Goal: Information Seeking & Learning: Find specific fact

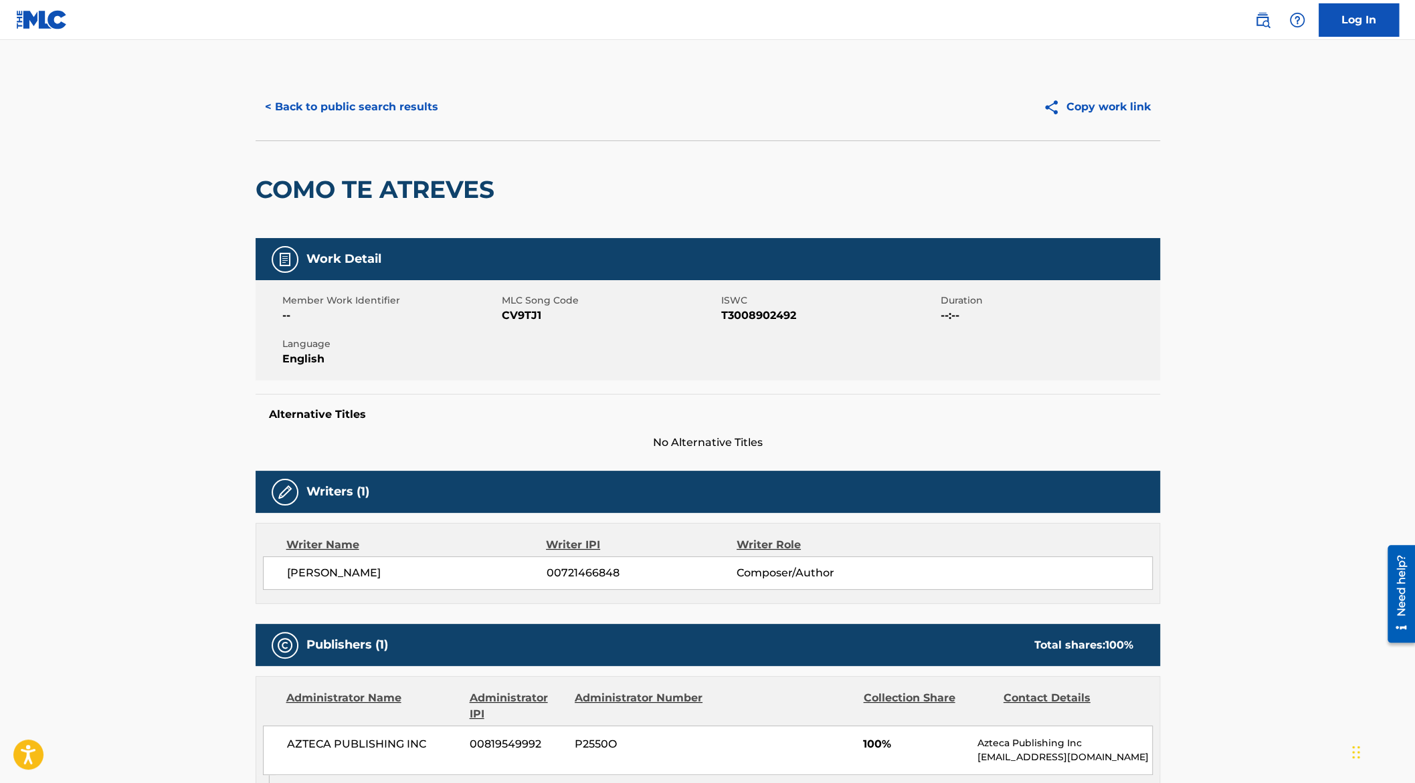
click at [396, 107] on button "< Back to public search results" at bounding box center [351, 106] width 192 height 33
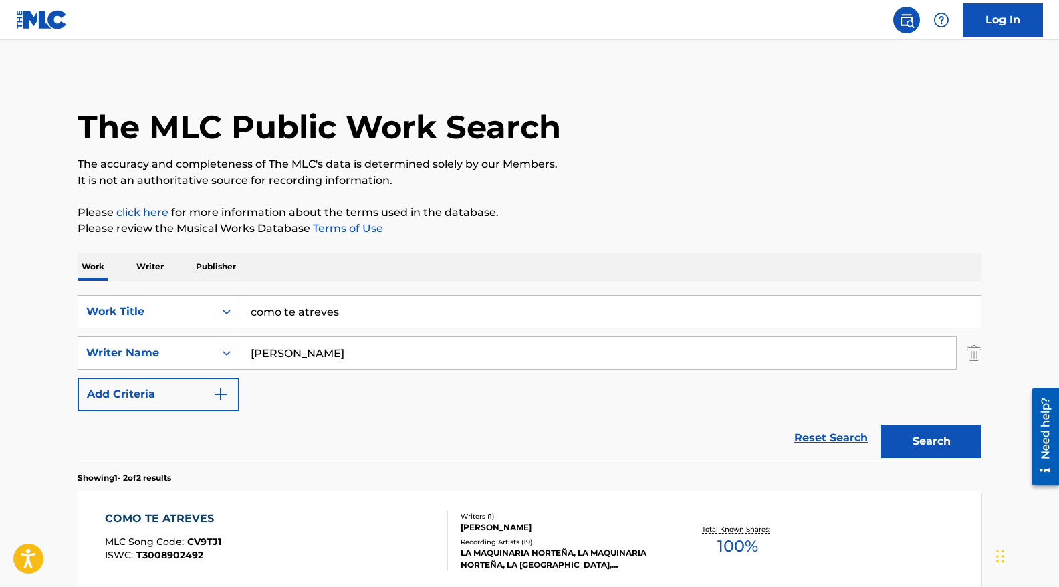
scroll to position [2, 0]
drag, startPoint x: 344, startPoint y: 311, endPoint x: 224, endPoint y: 307, distance: 119.8
click at [225, 307] on div "SearchWithCriteria87cbb5e7-87c9-4ddf-8c36-ab7e7f593704 Work Title como te atrev…" at bounding box center [530, 312] width 904 height 33
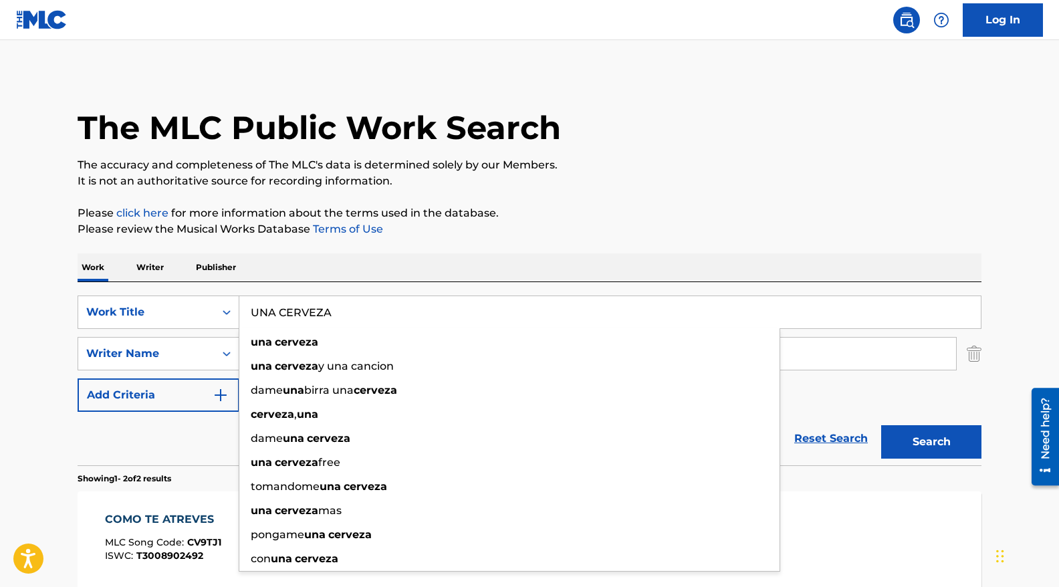
type input "UNA CERVEZA"
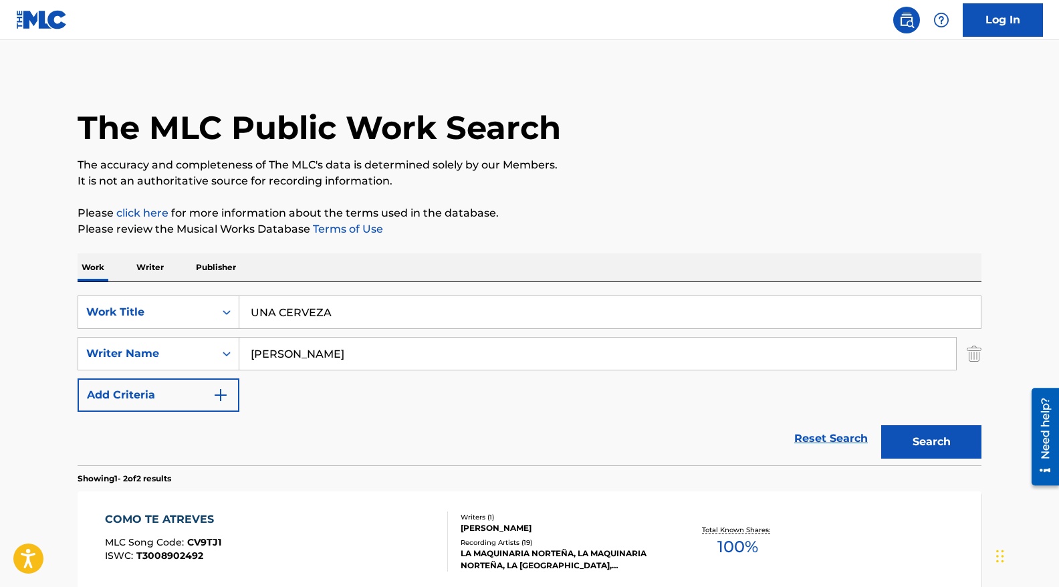
click at [713, 214] on p "Please click here for more information about the terms used in the database." at bounding box center [530, 213] width 904 height 16
drag, startPoint x: 314, startPoint y: 355, endPoint x: 223, endPoint y: 353, distance: 91.0
click at [223, 353] on div "SearchWithCriteria2a1e7247-f2ad-4137-a2fd-9e246387f684 Writer Name [PERSON_NAME]" at bounding box center [530, 353] width 904 height 33
click at [272, 352] on input "LOLS [PERSON_NAME]" at bounding box center [597, 354] width 717 height 32
click at [882, 425] on button "Search" at bounding box center [932, 441] width 100 height 33
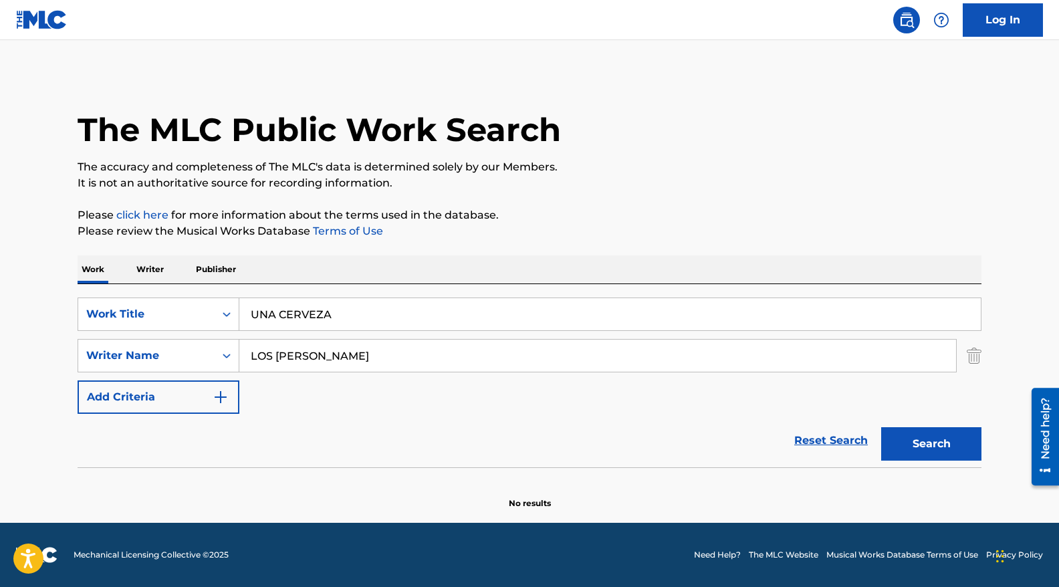
scroll to position [0, 0]
drag, startPoint x: 351, startPoint y: 367, endPoint x: 229, endPoint y: 353, distance: 122.5
click at [229, 353] on div "SearchWithCriteria2a1e7247-f2ad-4137-a2fd-9e246387f684 Writer Name LOS [PERSON_…" at bounding box center [530, 355] width 904 height 33
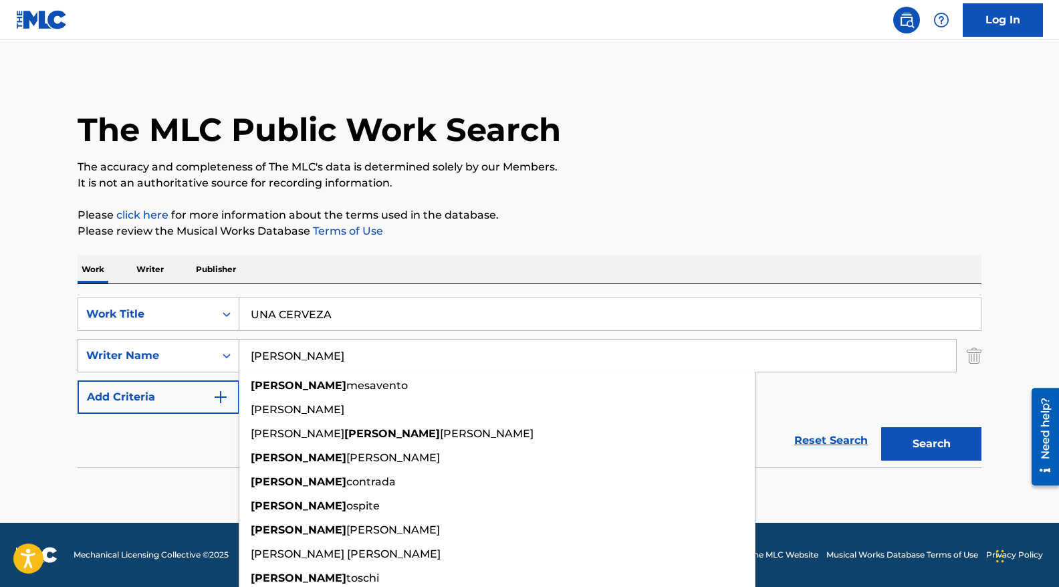
type input "[PERSON_NAME]"
click at [882, 427] on button "Search" at bounding box center [932, 443] width 100 height 33
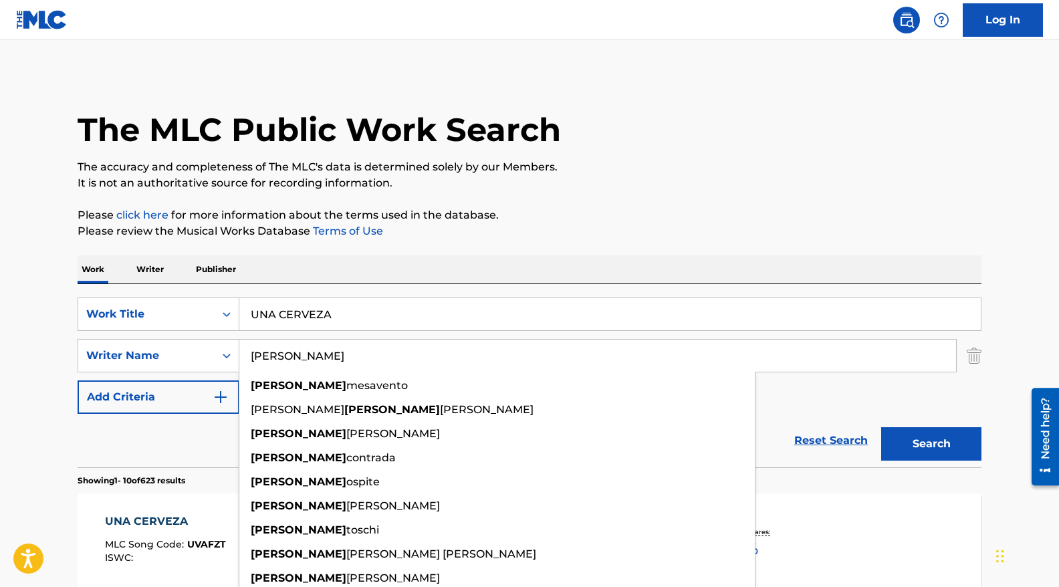
click at [728, 237] on p "Please review the Musical Works Database Terms of Use" at bounding box center [530, 231] width 904 height 16
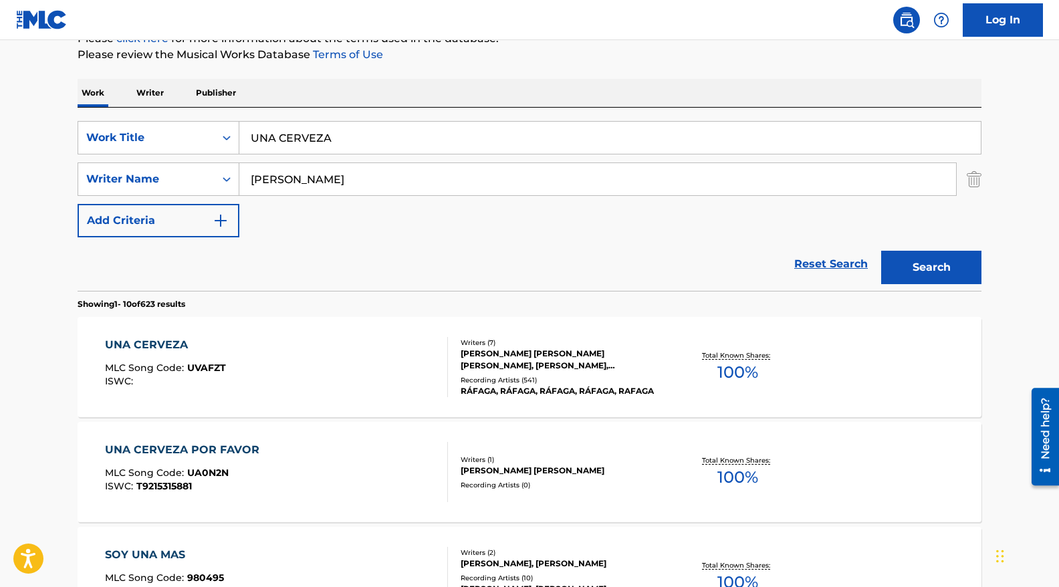
scroll to position [211, 0]
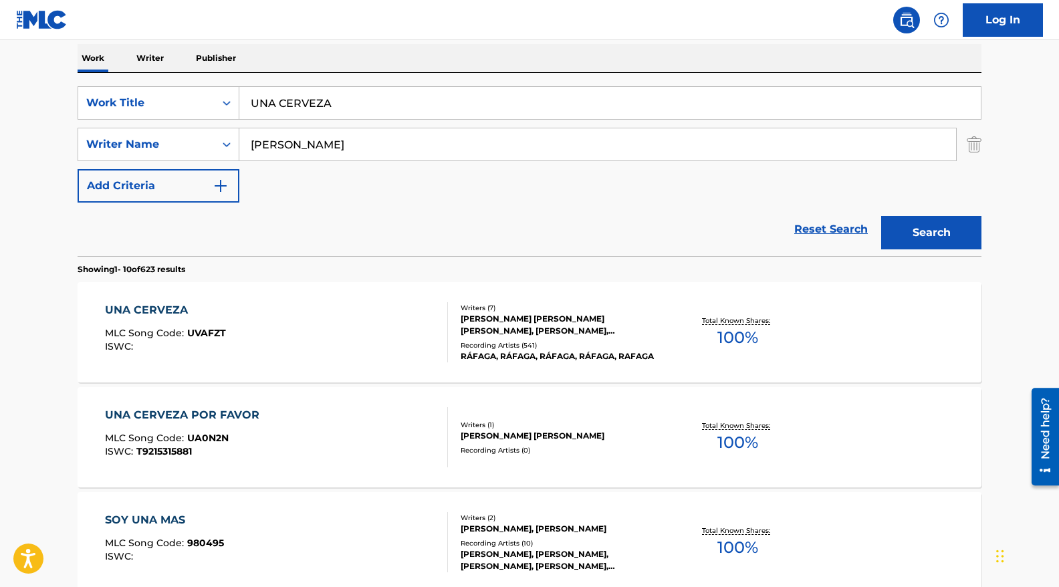
click at [298, 346] on div "UNA CERVEZA MLC Song Code : UVAFZT ISWC :" at bounding box center [277, 332] width 344 height 60
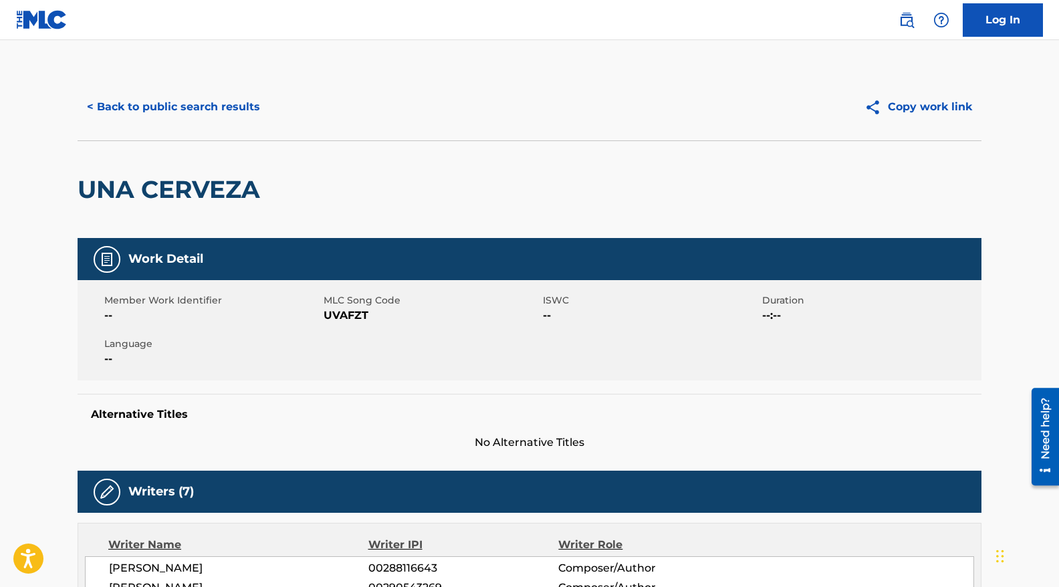
click at [249, 114] on button "< Back to public search results" at bounding box center [174, 106] width 192 height 33
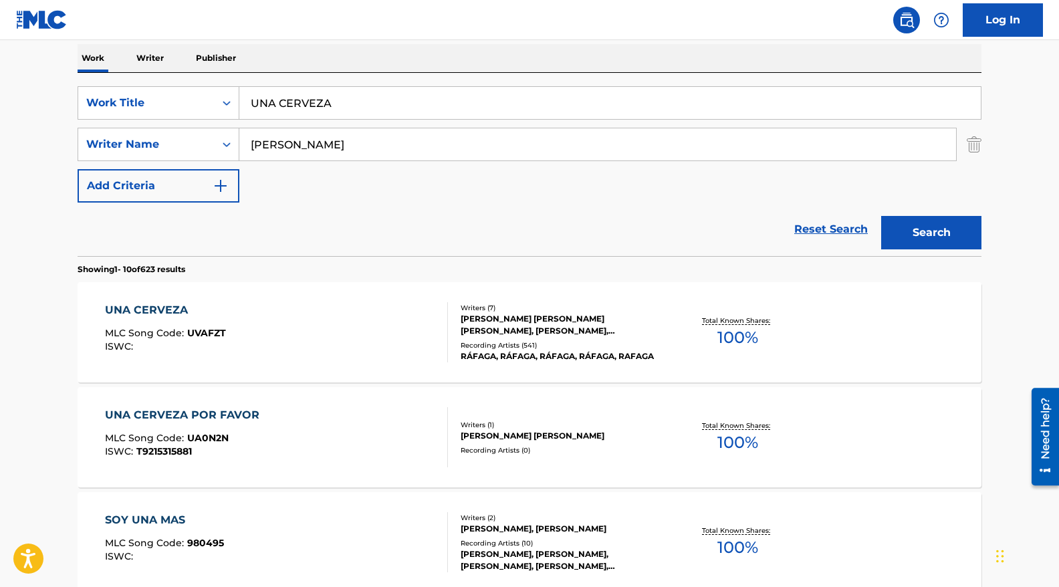
click at [275, 144] on input "[PERSON_NAME]" at bounding box center [597, 144] width 717 height 32
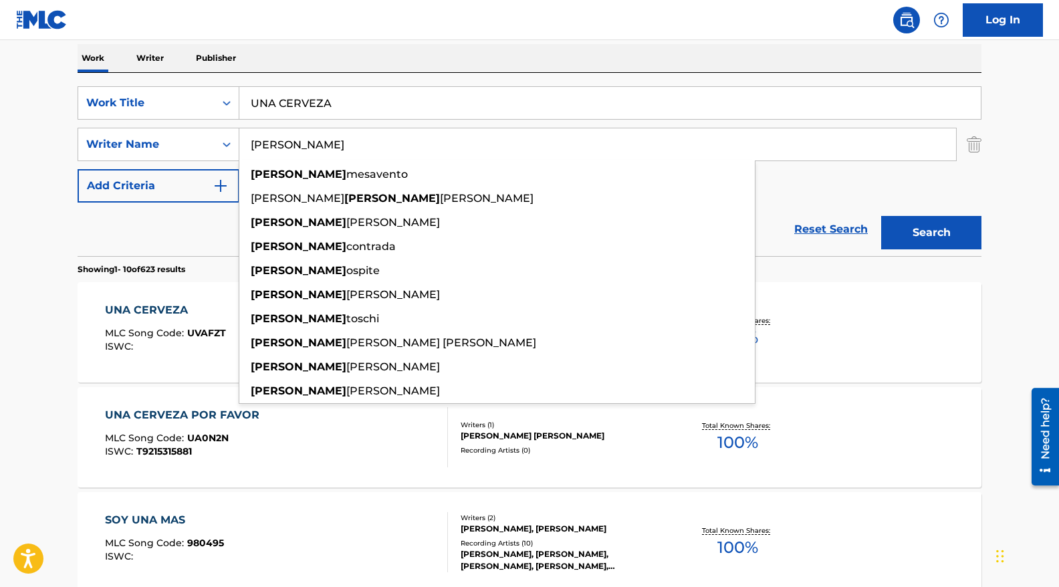
paste input "Writers [PERSON_NAME]"
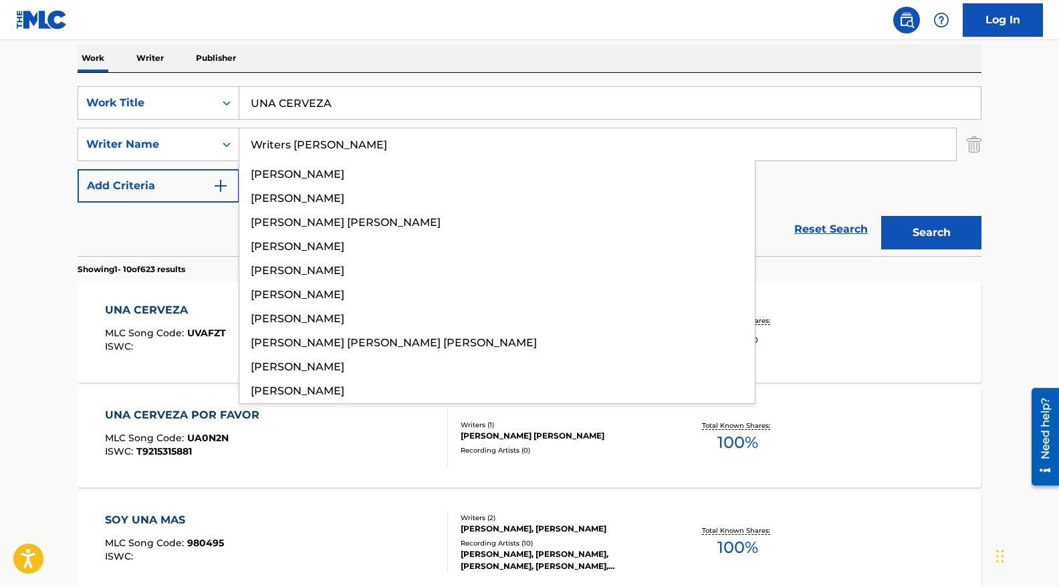
click at [882, 216] on button "Search" at bounding box center [932, 232] width 100 height 33
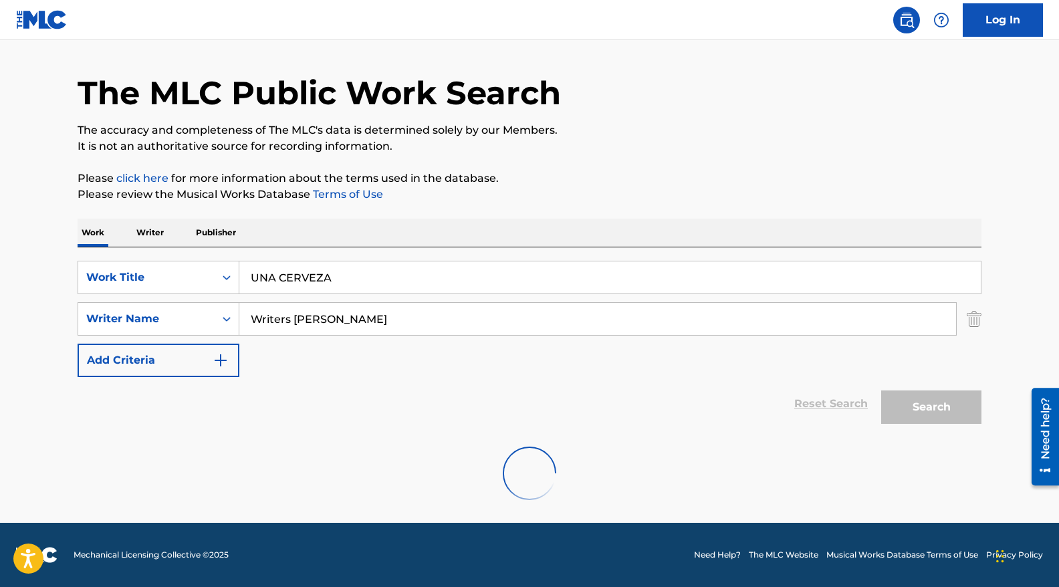
scroll to position [0, 0]
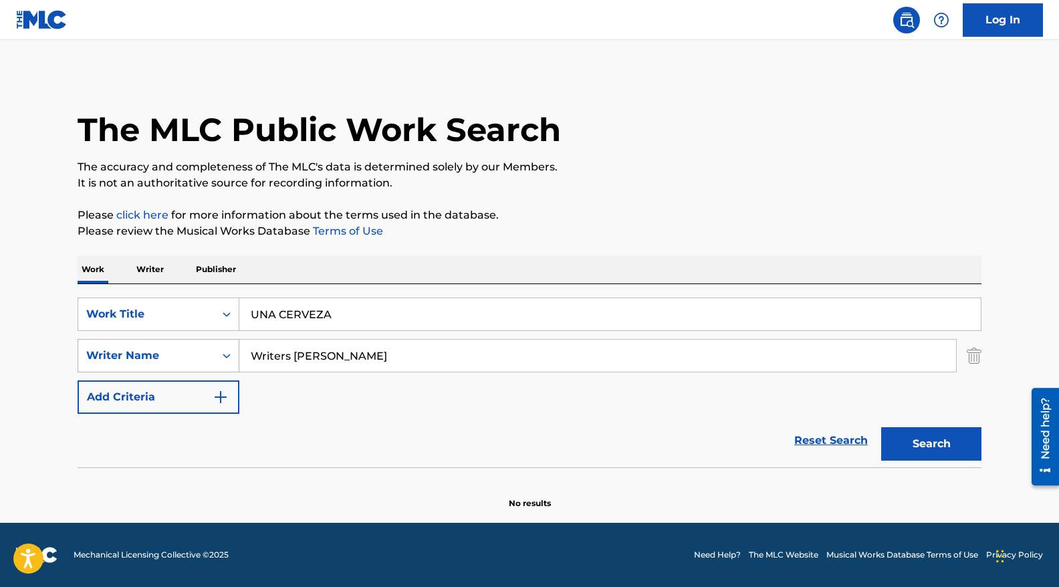
drag, startPoint x: 294, startPoint y: 355, endPoint x: 155, endPoint y: 352, distance: 139.1
click at [156, 352] on div "SearchWithCriteria2a1e7247-f2ad-4137-a2fd-9e246387f684 Writer Name Writers [PER…" at bounding box center [530, 355] width 904 height 33
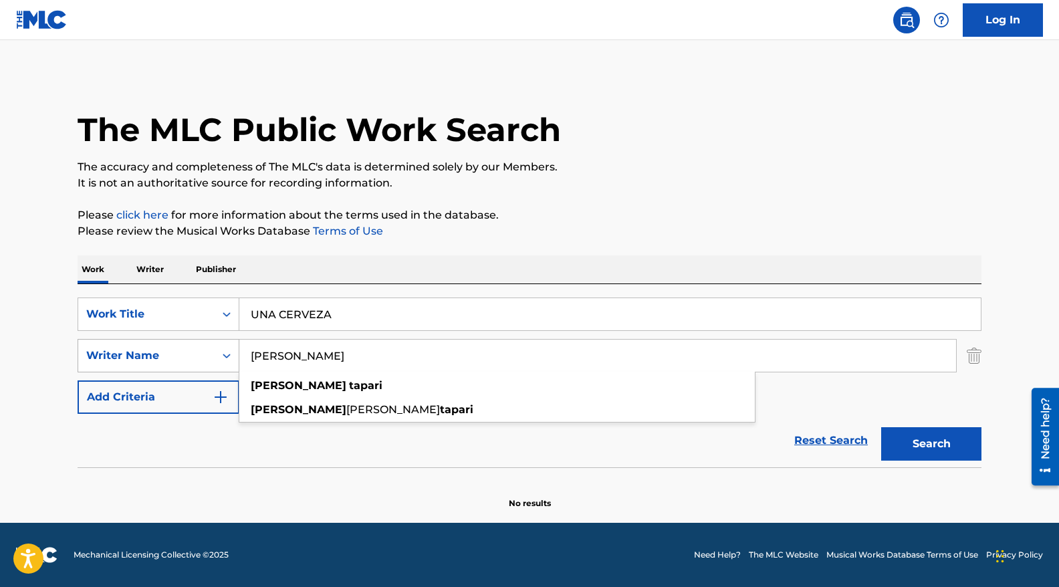
type input "[PERSON_NAME]"
click at [882, 427] on button "Search" at bounding box center [932, 443] width 100 height 33
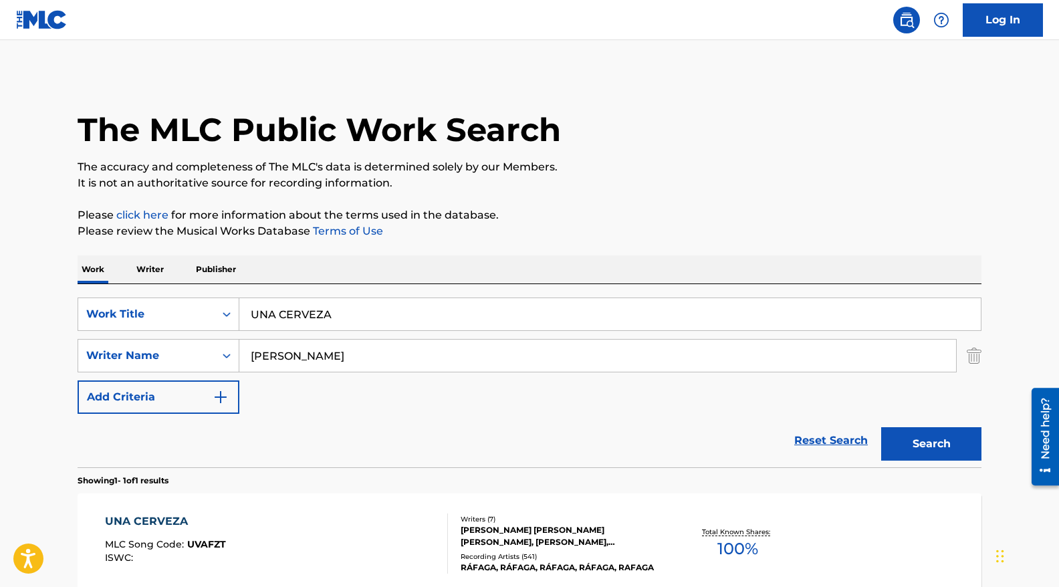
scroll to position [140, 0]
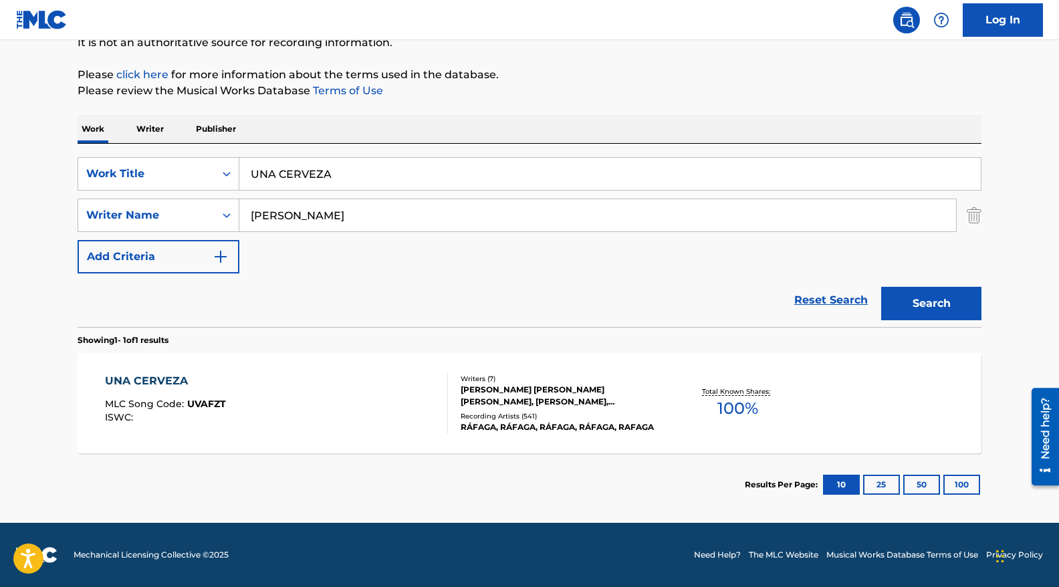
click at [359, 401] on div "UNA CERVEZA MLC Song Code : UVAFZT ISWC :" at bounding box center [277, 403] width 344 height 60
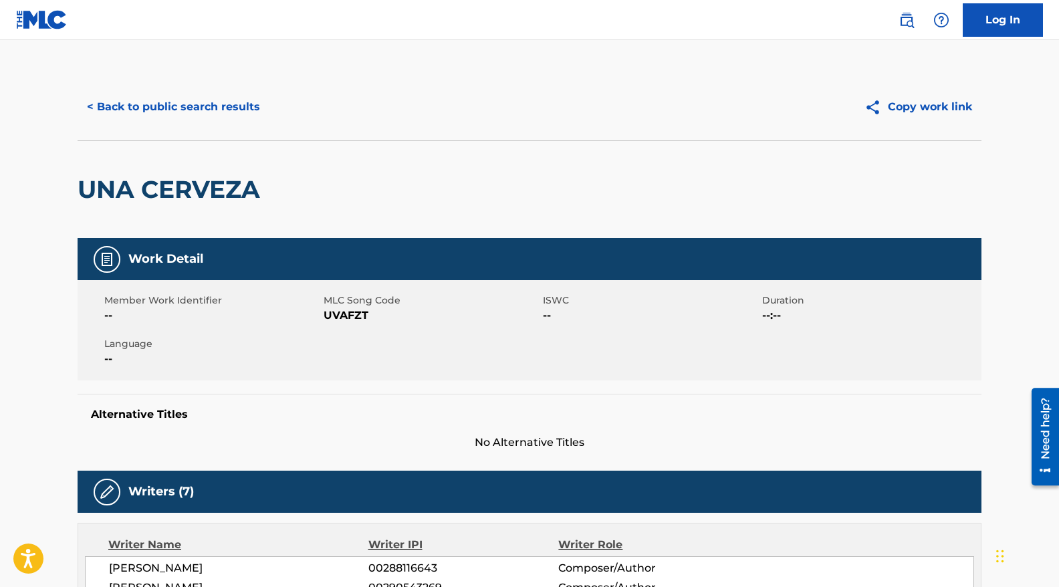
click at [147, 113] on button "< Back to public search results" at bounding box center [174, 106] width 192 height 33
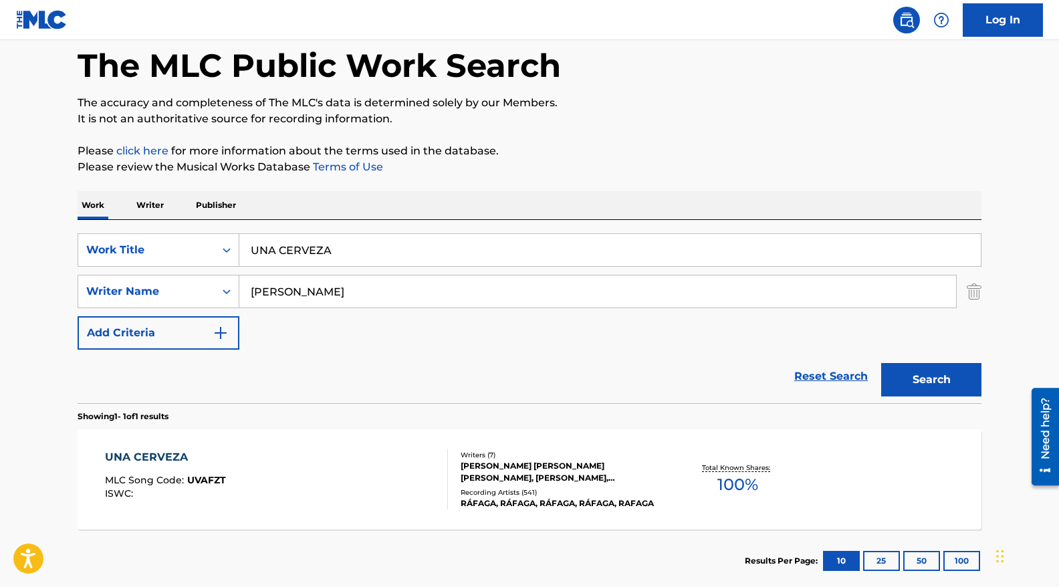
scroll to position [140, 0]
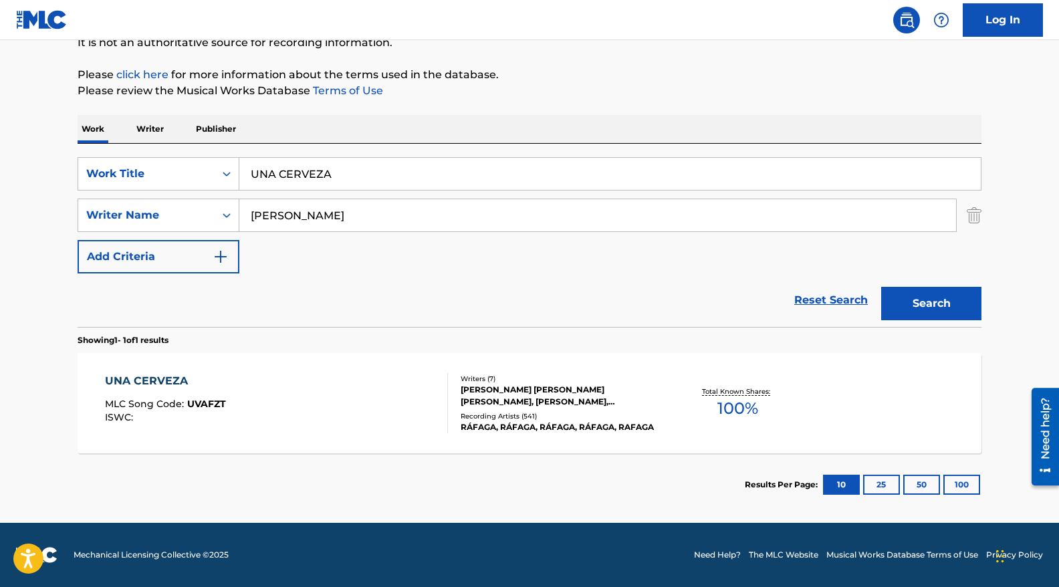
click at [324, 398] on div "UNA CERVEZA MLC Song Code : UVAFZT ISWC :" at bounding box center [277, 403] width 344 height 60
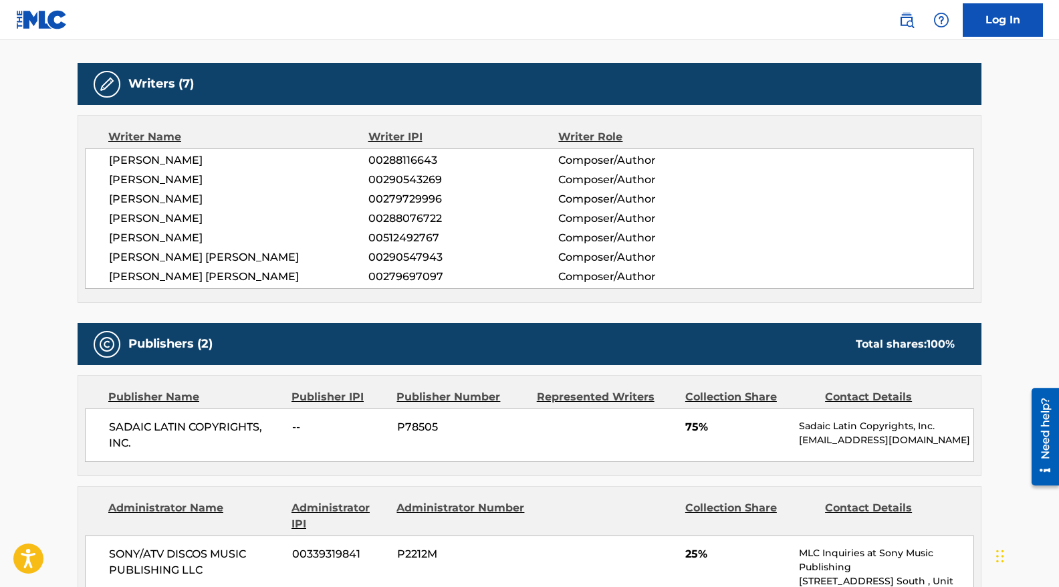
scroll to position [425, 0]
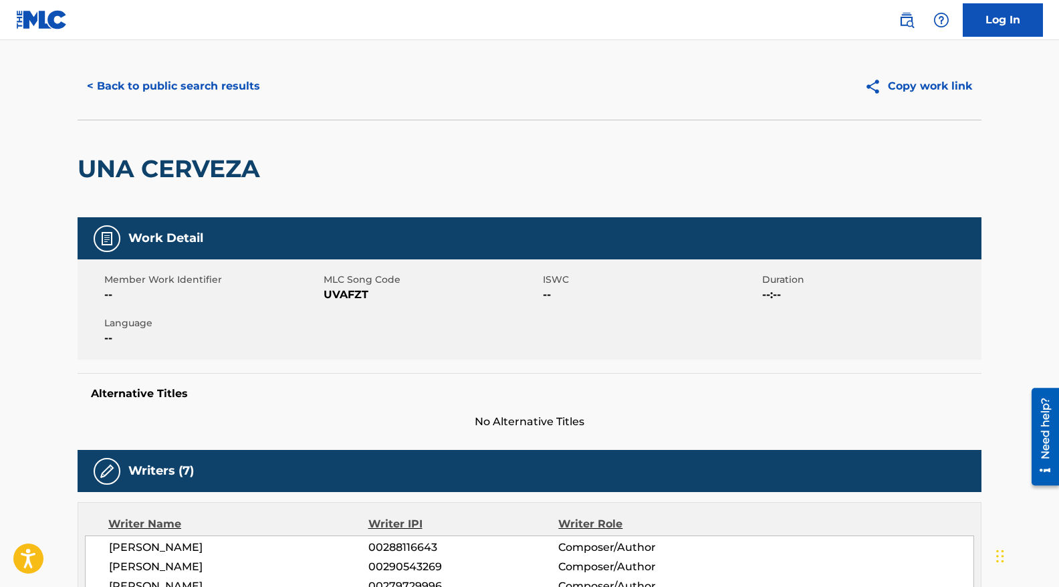
click at [183, 80] on button "< Back to public search results" at bounding box center [174, 86] width 192 height 33
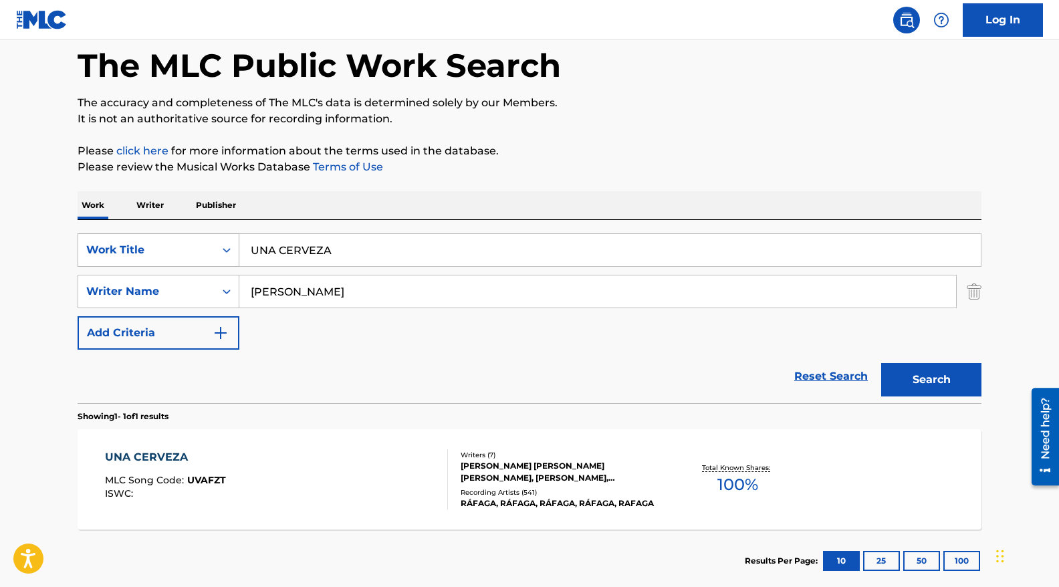
drag, startPoint x: 358, startPoint y: 247, endPoint x: 154, endPoint y: 241, distance: 204.1
click at [158, 243] on div "SearchWithCriteria87cbb5e7-87c9-4ddf-8c36-ab7e7f593704 Work Title UNA CERVEZA" at bounding box center [530, 249] width 904 height 33
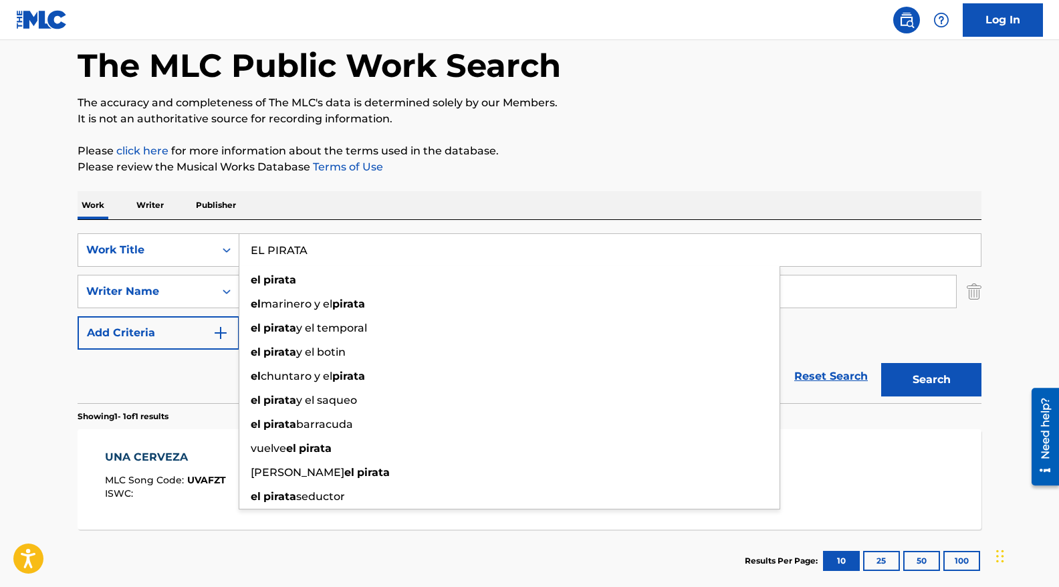
type input "EL PIRATA"
drag, startPoint x: 787, startPoint y: 134, endPoint x: 529, endPoint y: 285, distance: 298.8
click at [786, 136] on div "The MLC Public Work Search The accuracy and completeness of The MLC's data is d…" at bounding box center [530, 300] width 936 height 583
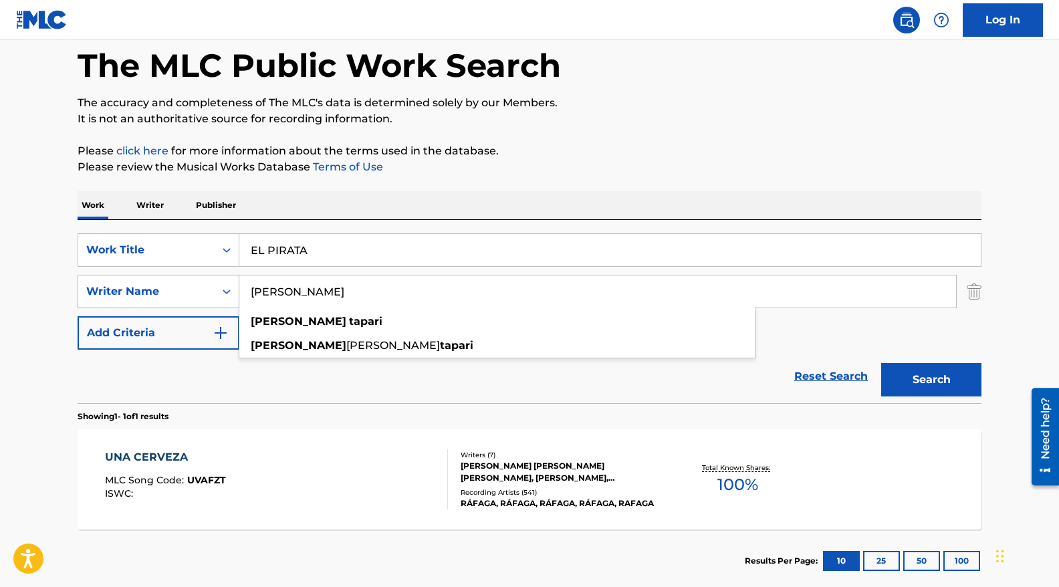
drag, startPoint x: 383, startPoint y: 292, endPoint x: 204, endPoint y: 287, distance: 179.3
click at [203, 290] on div "SearchWithCriteria2a1e7247-f2ad-4137-a2fd-9e246387f684 Writer Name [PERSON_NAME…" at bounding box center [530, 291] width 904 height 33
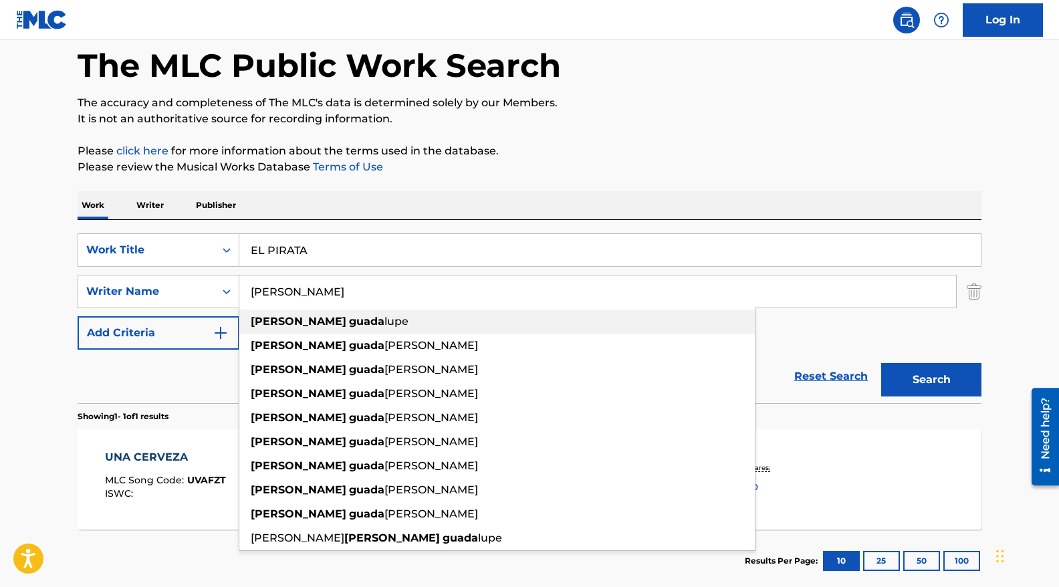
click at [251, 318] on strong "[PERSON_NAME]" at bounding box center [299, 321] width 96 height 13
type input "[PERSON_NAME]"
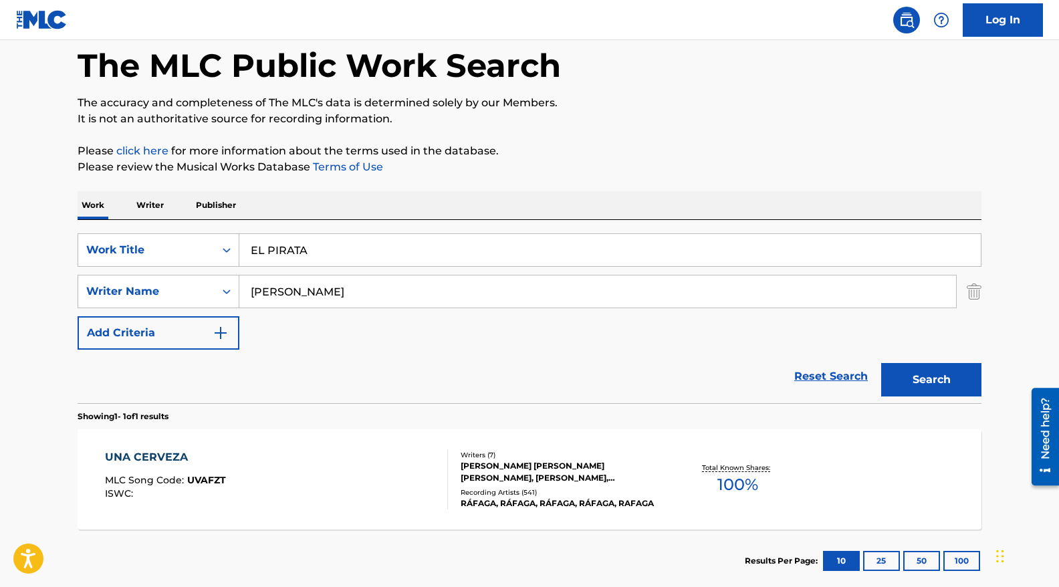
click at [882, 363] on button "Search" at bounding box center [932, 379] width 100 height 33
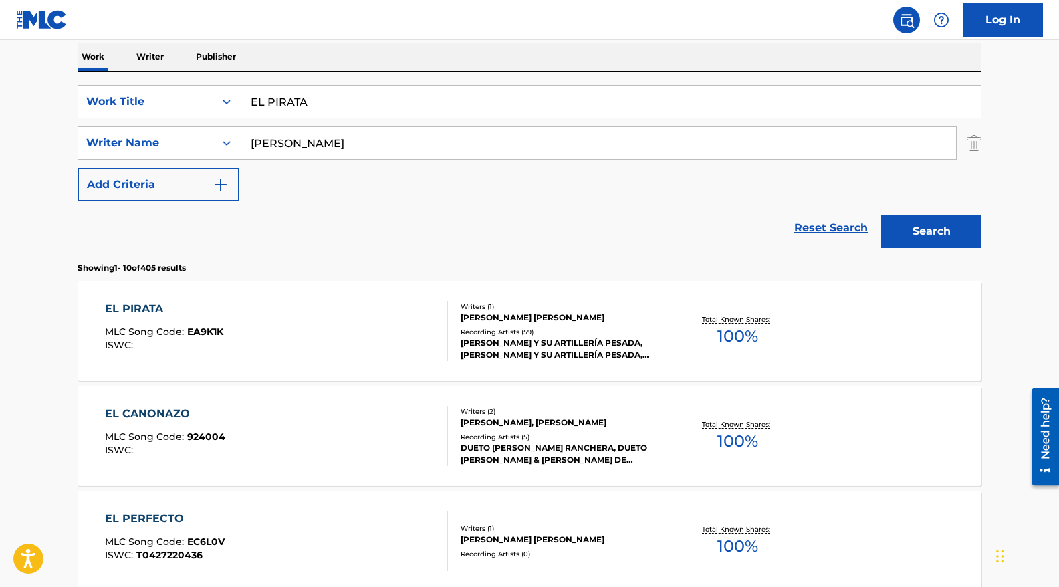
scroll to position [217, 0]
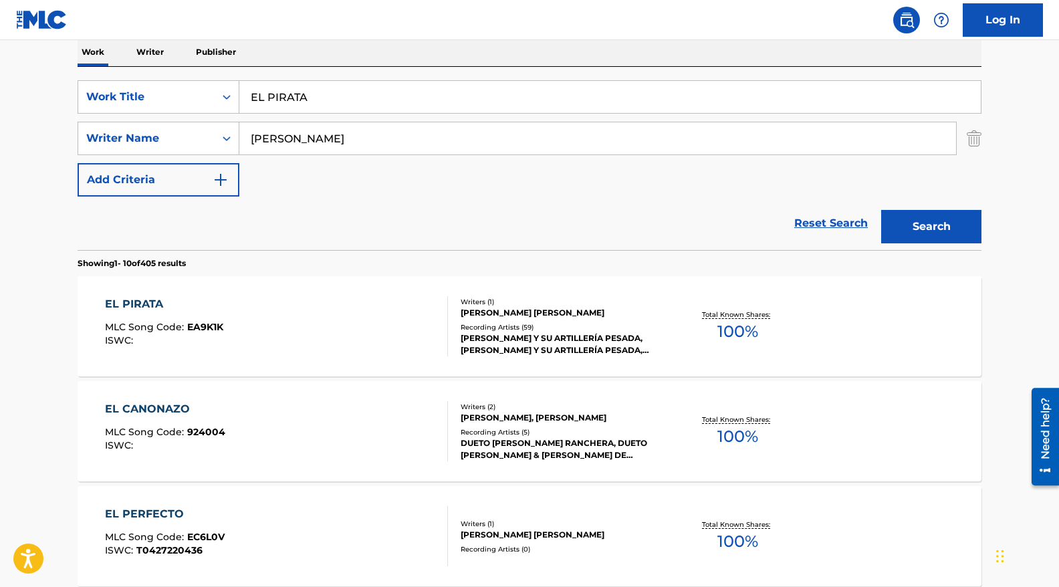
click at [288, 324] on div "EL PIRATA MLC Song Code : EA9K1K ISWC :" at bounding box center [277, 326] width 344 height 60
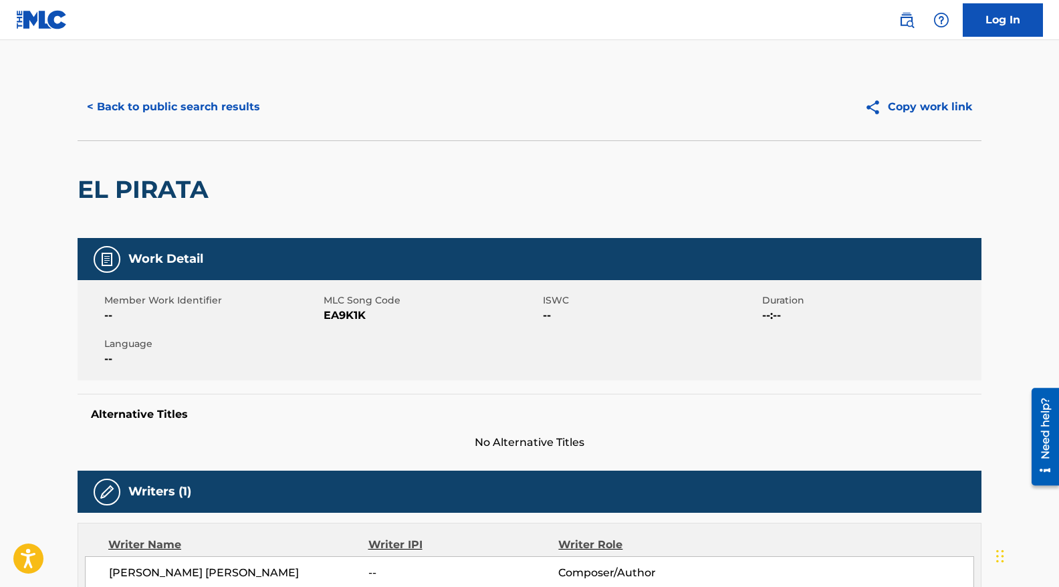
click at [181, 102] on button "< Back to public search results" at bounding box center [174, 106] width 192 height 33
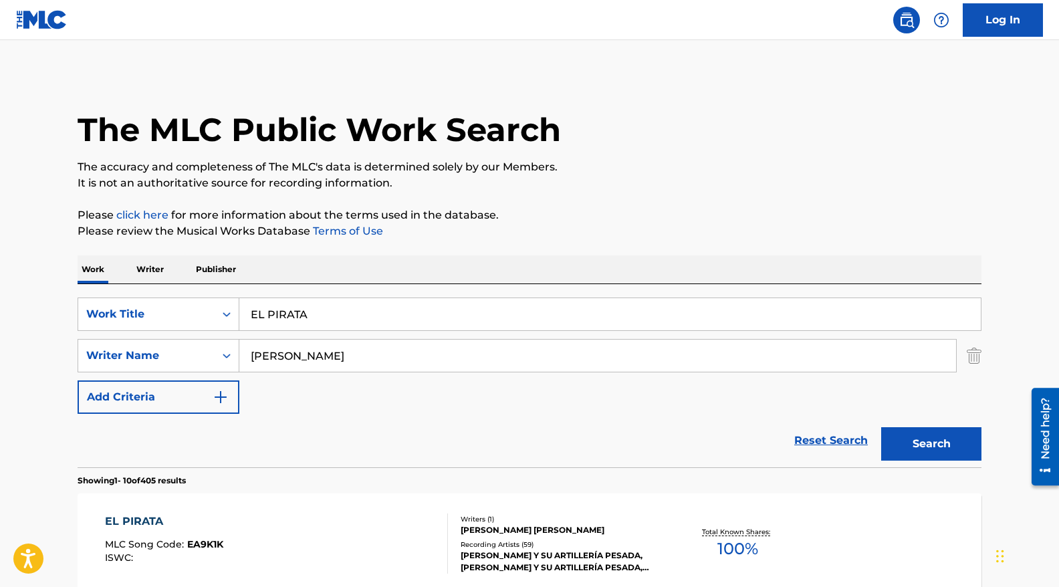
scroll to position [217, 0]
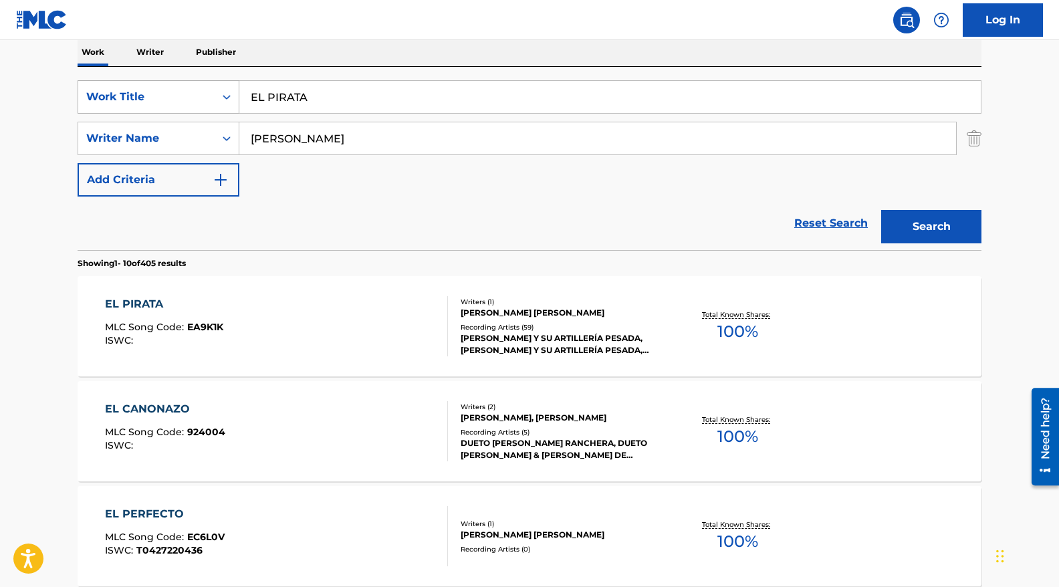
drag, startPoint x: 367, startPoint y: 100, endPoint x: 210, endPoint y: 86, distance: 157.1
click at [210, 86] on div "SearchWithCriteria87cbb5e7-87c9-4ddf-8c36-ab7e7f593704 Work Title EL PIRATA" at bounding box center [530, 96] width 904 height 33
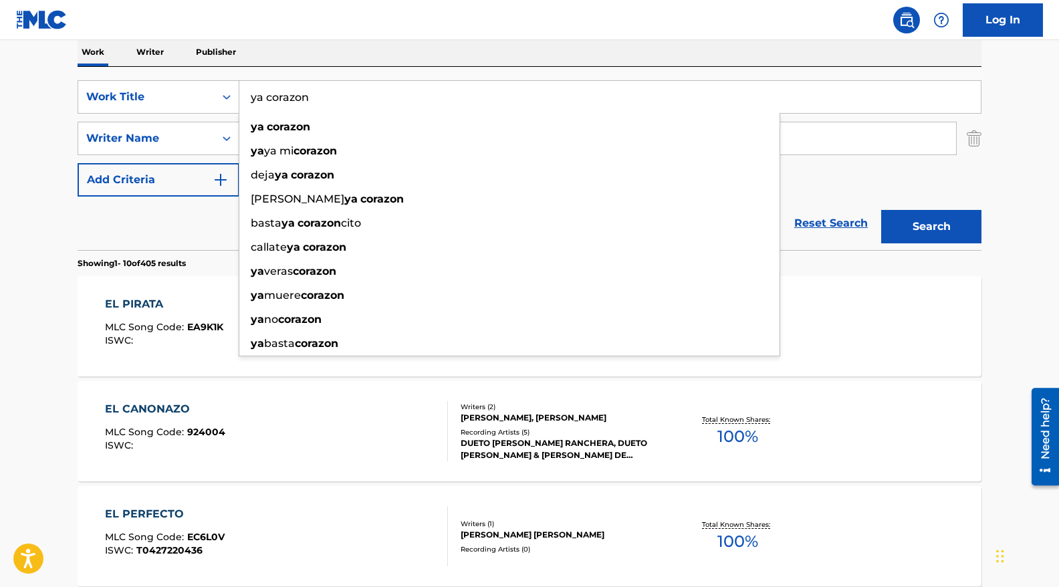
type input "ya corazon"
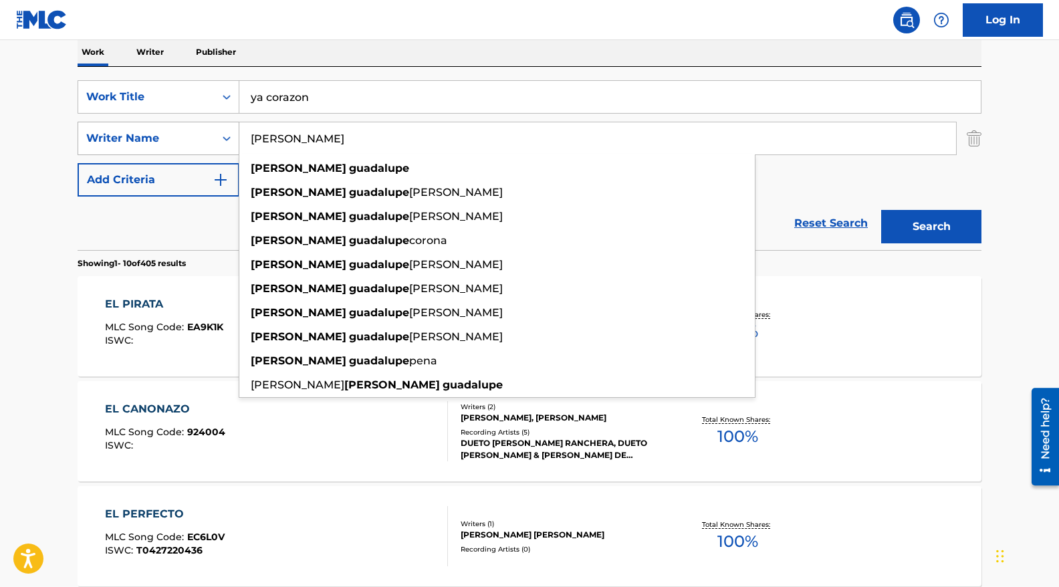
drag, startPoint x: 340, startPoint y: 144, endPoint x: 223, endPoint y: 140, distance: 117.8
click at [223, 140] on div "SearchWithCriteria2a1e7247-f2ad-4137-a2fd-9e246387f684 Writer Name [PERSON_NAME…" at bounding box center [530, 138] width 904 height 33
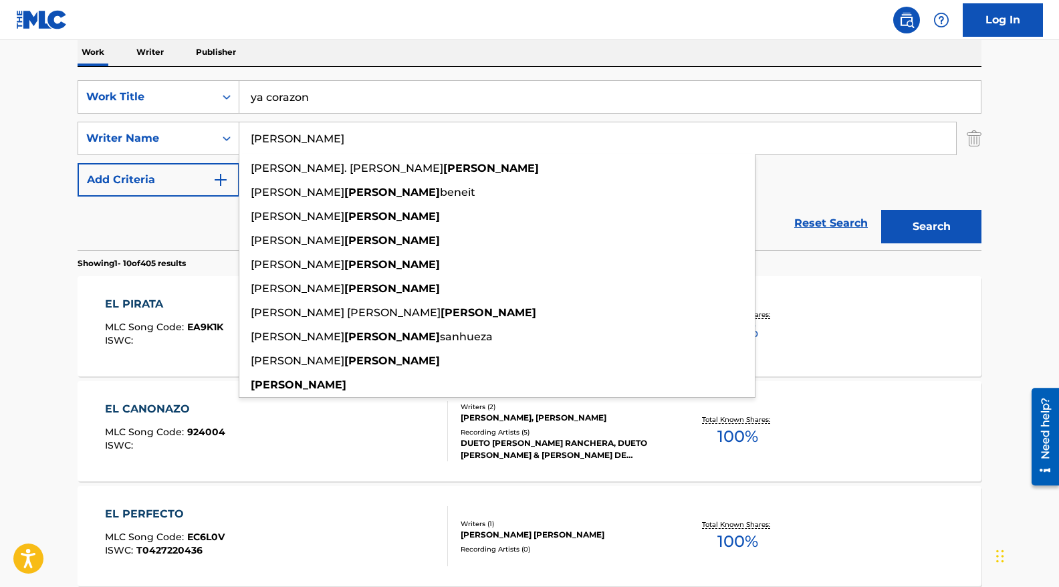
type input "[PERSON_NAME]"
click at [882, 210] on button "Search" at bounding box center [932, 226] width 100 height 33
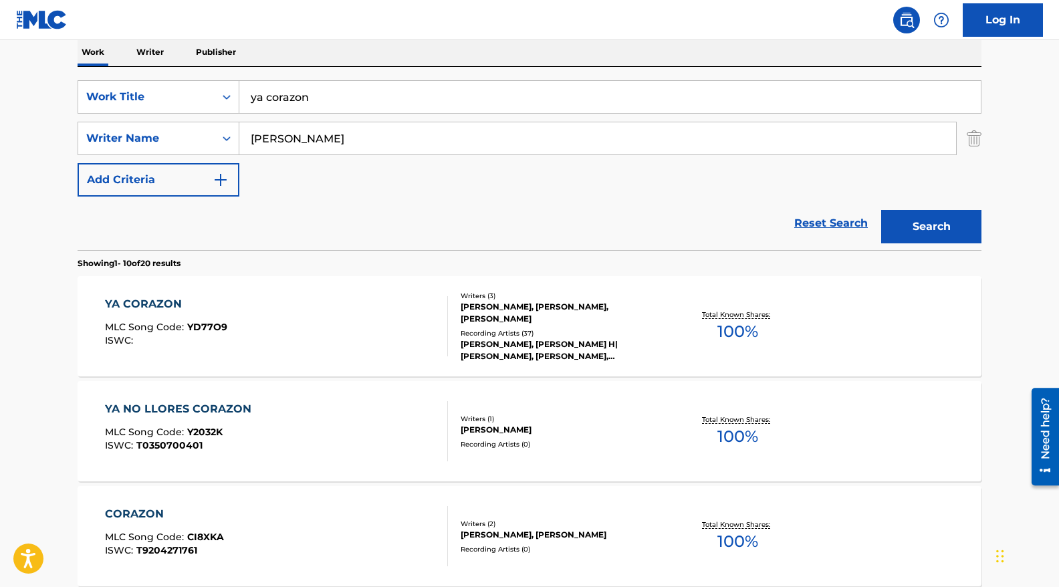
click at [274, 336] on div "YA CORAZON MLC Song Code : YD77O9 ISWC :" at bounding box center [277, 326] width 344 height 60
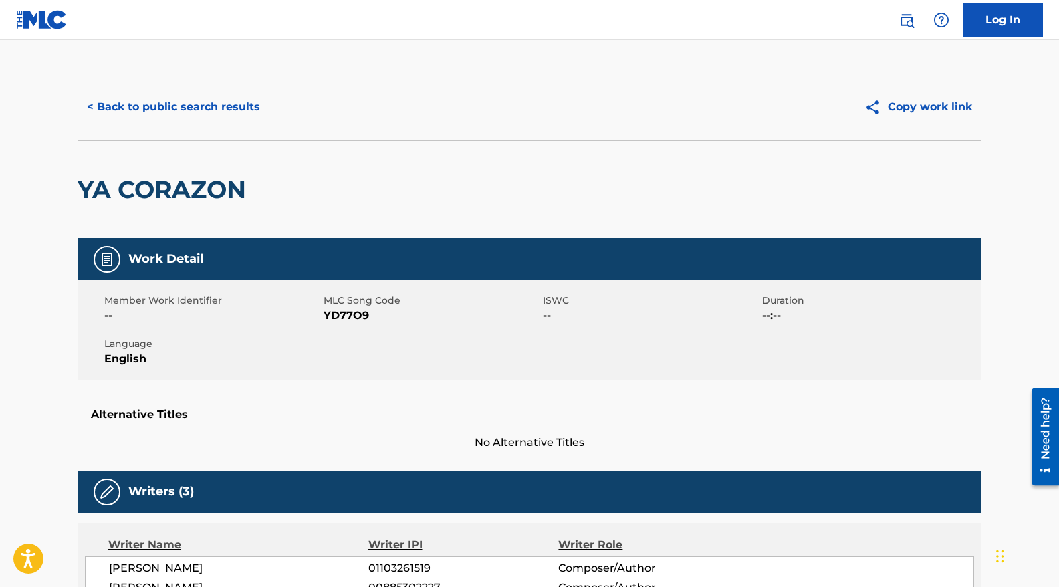
click at [100, 103] on button "< Back to public search results" at bounding box center [174, 106] width 192 height 33
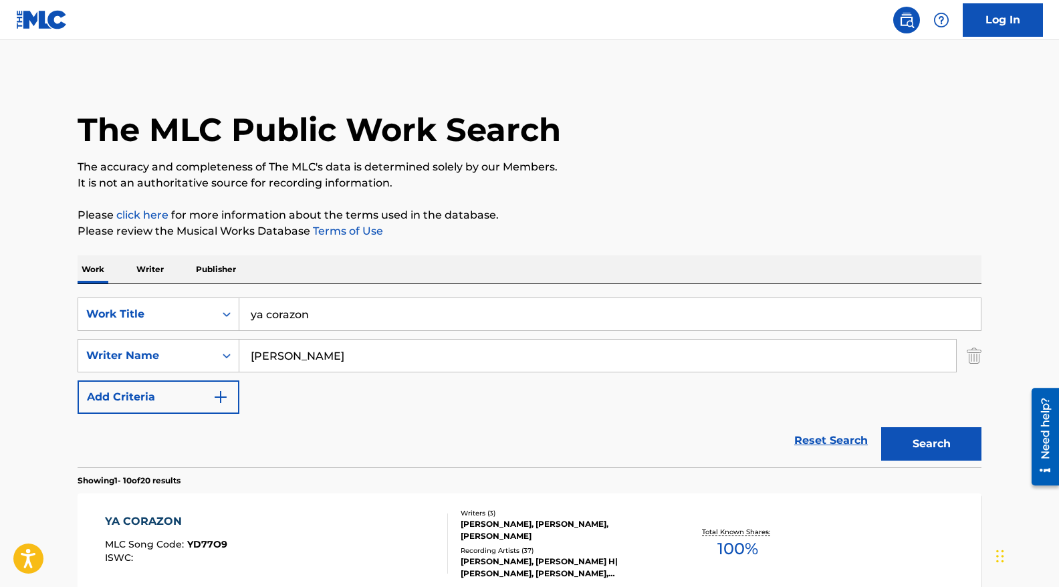
scroll to position [217, 0]
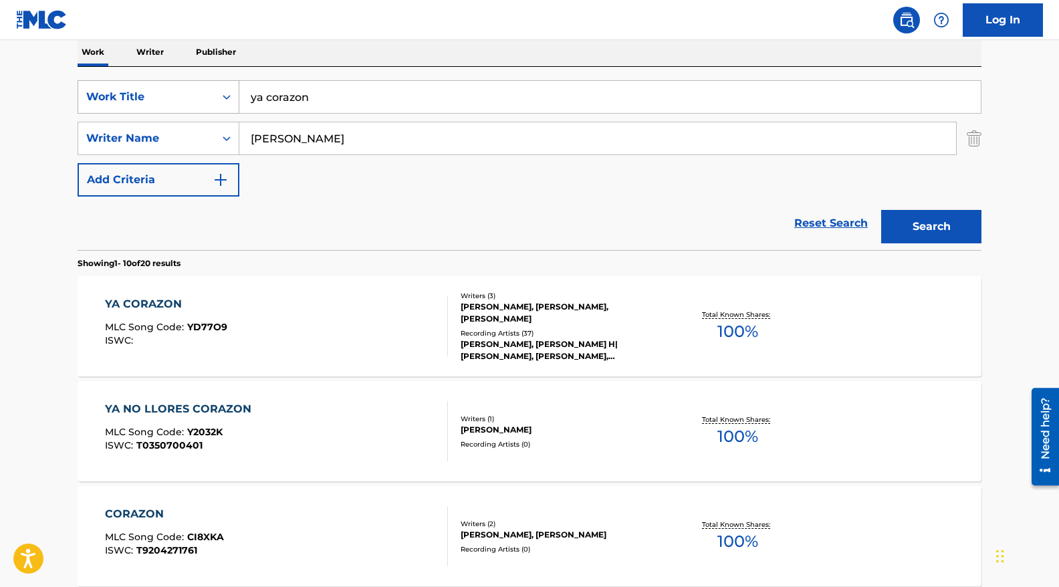
drag, startPoint x: 339, startPoint y: 101, endPoint x: 215, endPoint y: 100, distance: 123.7
click at [215, 100] on div "SearchWithCriteria87cbb5e7-87c9-4ddf-8c36-ab7e7f593704 Work Title ya corazon" at bounding box center [530, 96] width 904 height 33
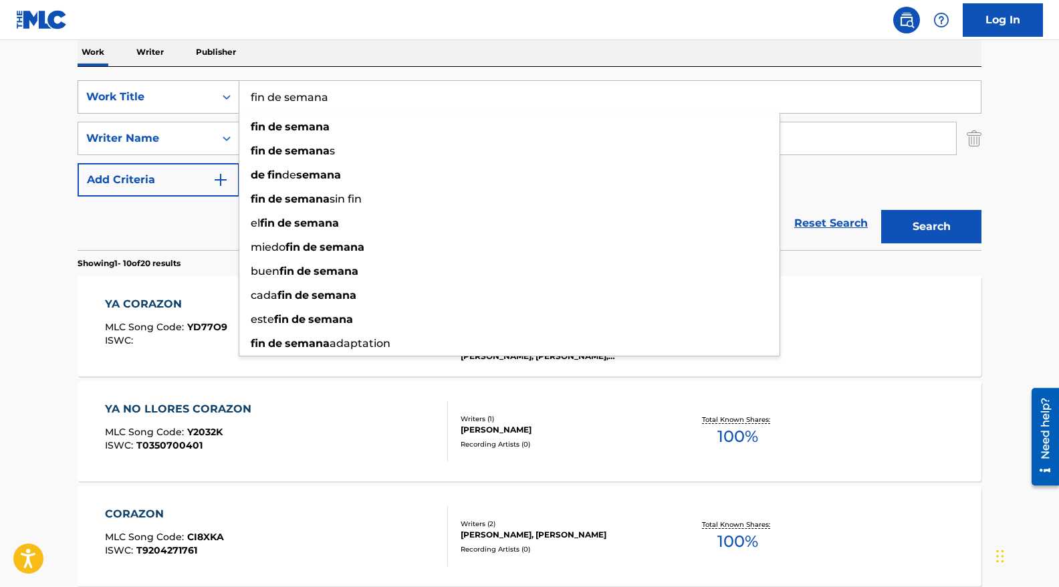
type input "fin de semana"
click at [882, 210] on button "Search" at bounding box center [932, 226] width 100 height 33
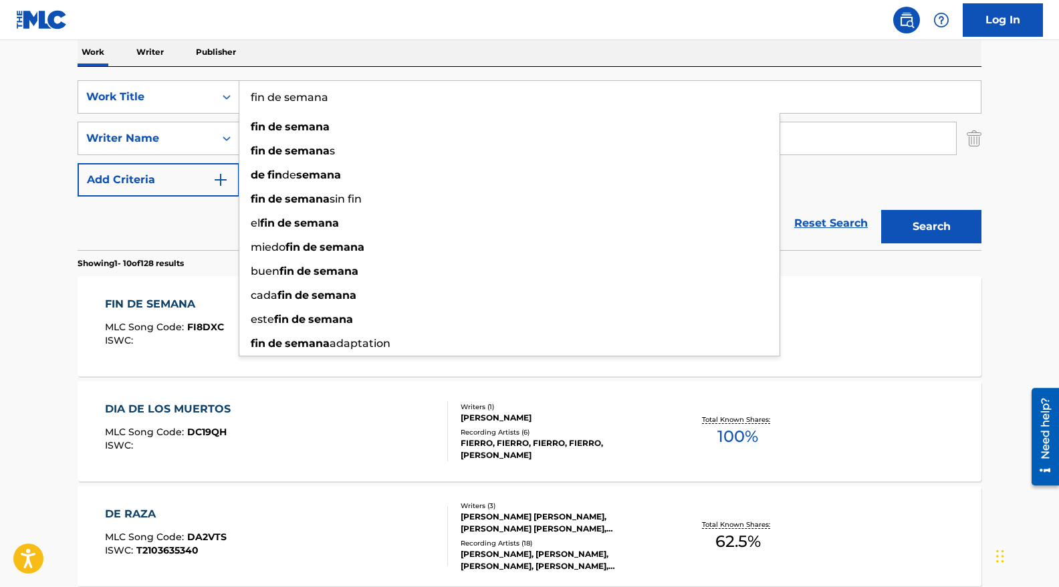
click at [187, 229] on div "Reset Search Search" at bounding box center [530, 224] width 904 height 54
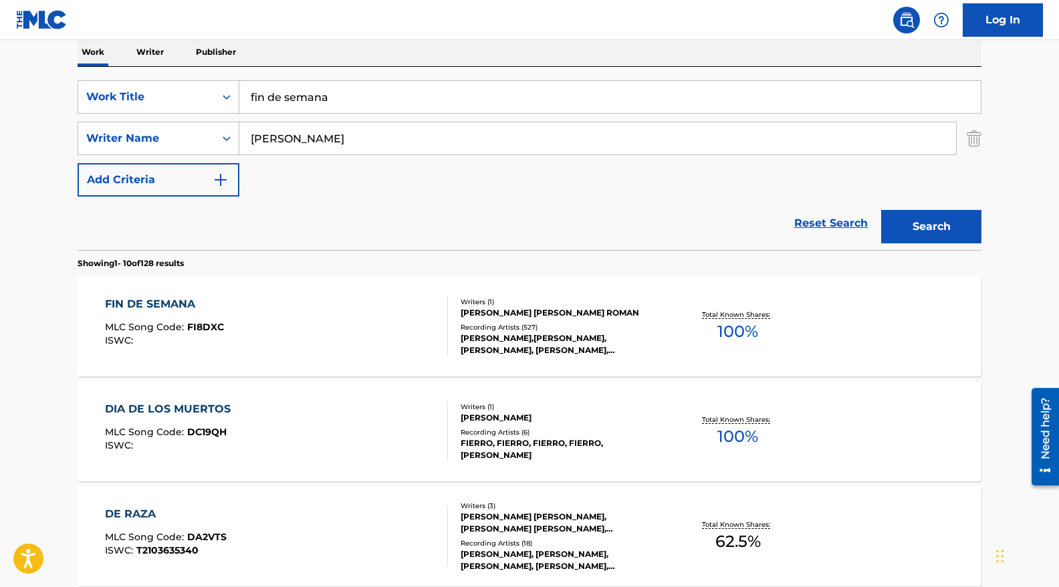
click at [258, 133] on input "[PERSON_NAME]" at bounding box center [597, 138] width 717 height 32
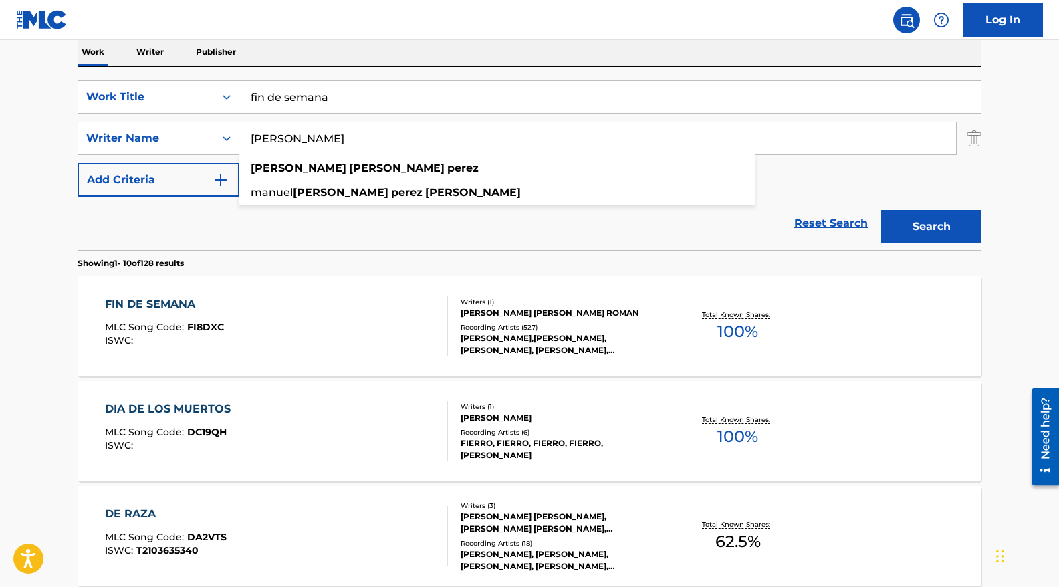
click at [882, 210] on button "Search" at bounding box center [932, 226] width 100 height 33
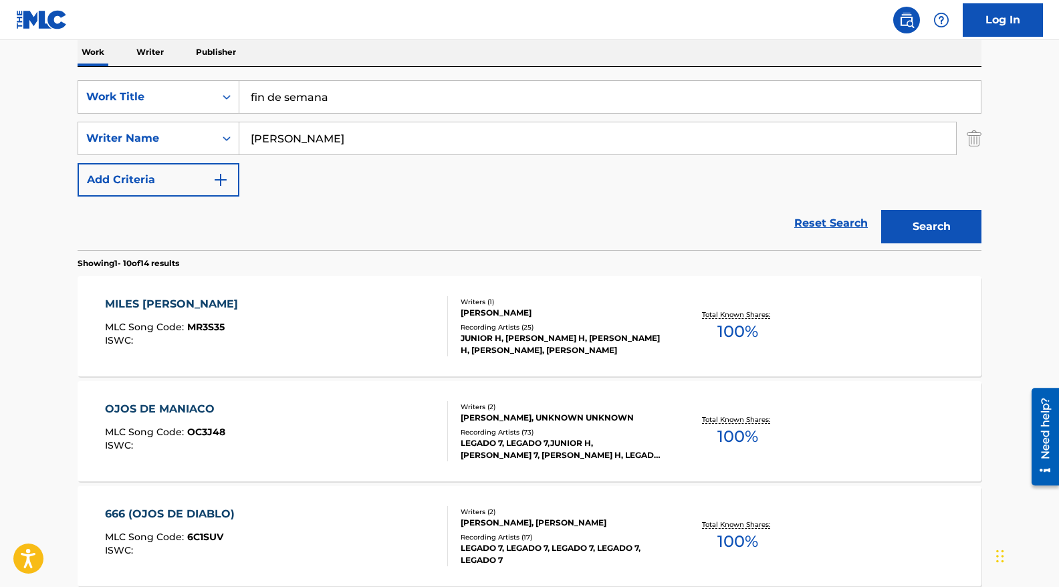
drag, startPoint x: 296, startPoint y: 139, endPoint x: 427, endPoint y: 118, distance: 132.8
click at [427, 118] on div "SearchWithCriteria87cbb5e7-87c9-4ddf-8c36-ab7e7f593704 Work Title fin de semana…" at bounding box center [530, 138] width 904 height 116
click at [329, 225] on div "Reset Search Search" at bounding box center [530, 224] width 904 height 54
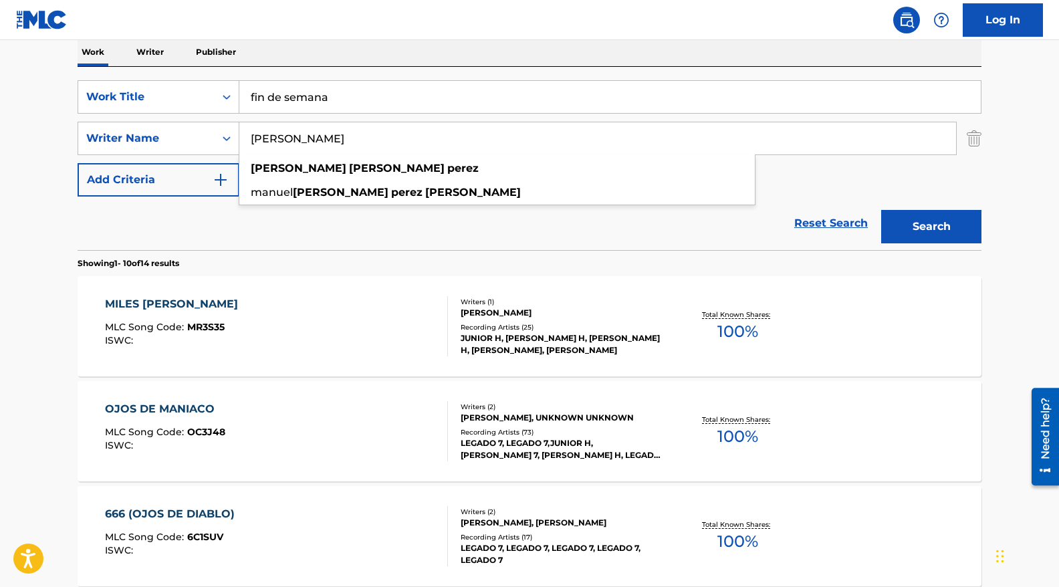
drag, startPoint x: 294, startPoint y: 141, endPoint x: 443, endPoint y: 127, distance: 149.8
click at [441, 134] on input "[PERSON_NAME]" at bounding box center [597, 138] width 717 height 32
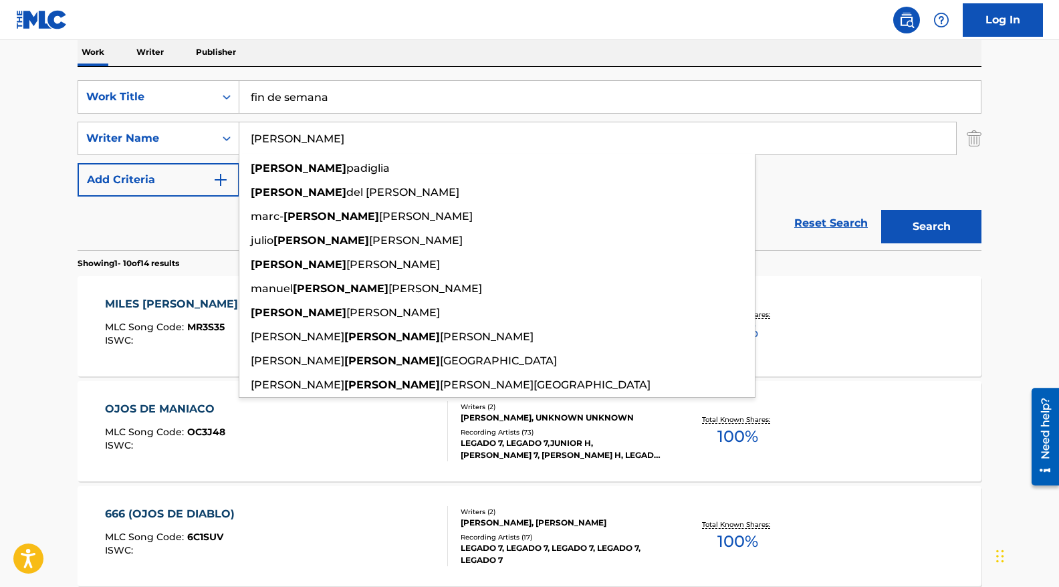
type input "[PERSON_NAME]"
click at [882, 210] on button "Search" at bounding box center [932, 226] width 100 height 33
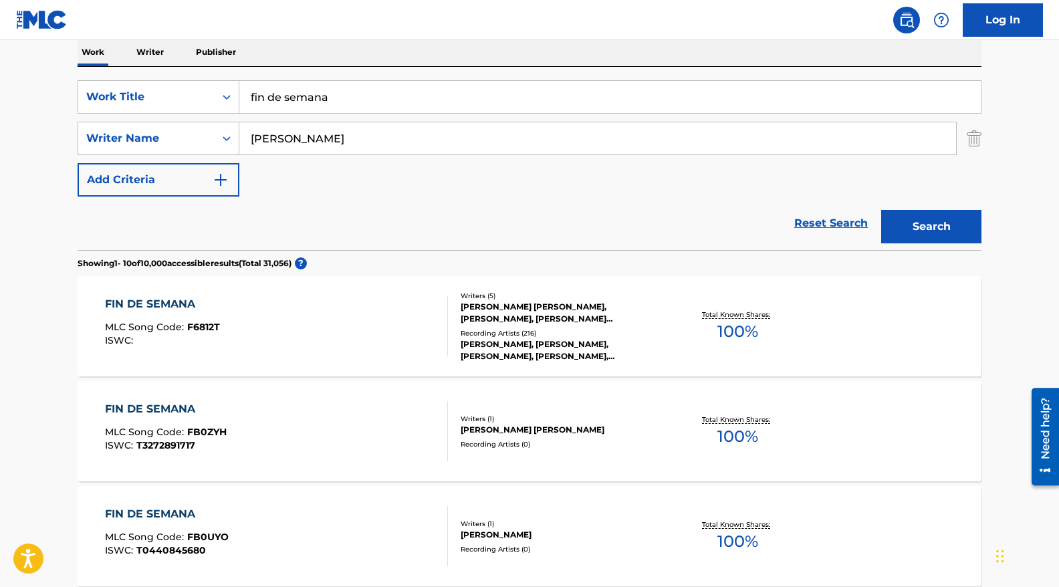
click at [359, 344] on div "FIN DE SEMANA MLC Song Code : F6812T ISWC :" at bounding box center [277, 326] width 344 height 60
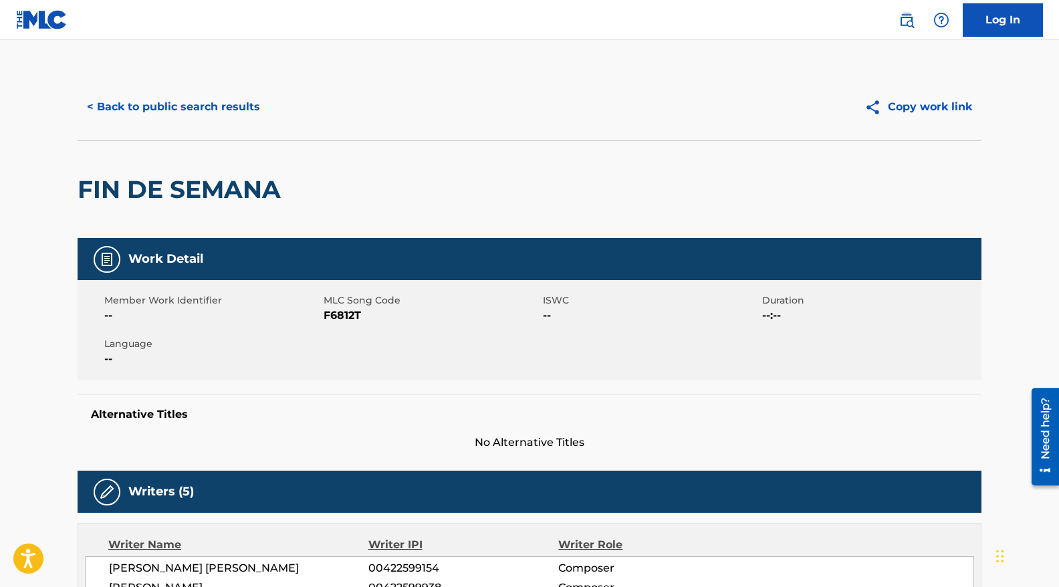
click at [110, 94] on button "< Back to public search results" at bounding box center [174, 106] width 192 height 33
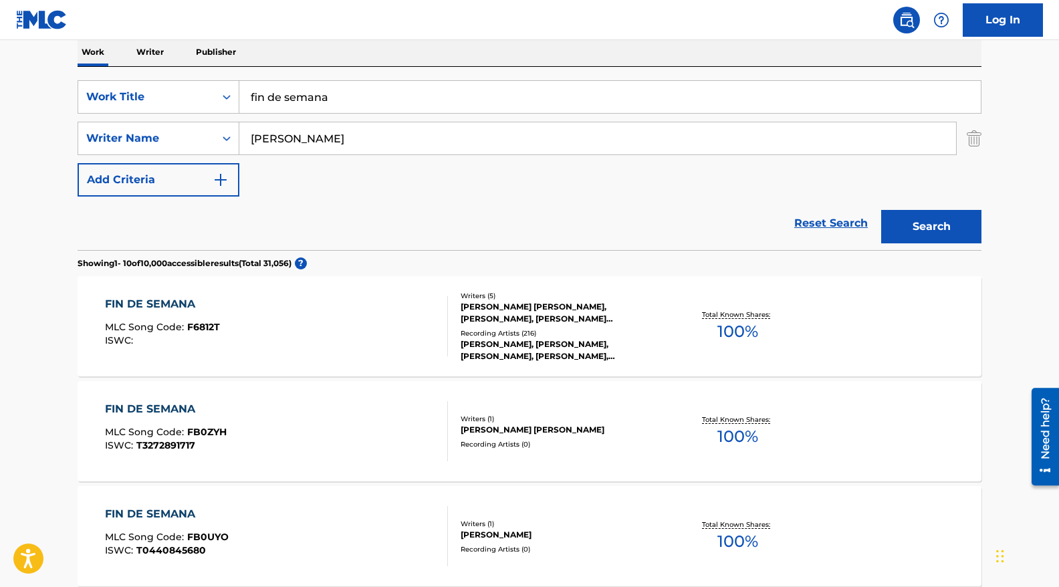
click at [262, 144] on input "[PERSON_NAME]" at bounding box center [597, 138] width 717 height 32
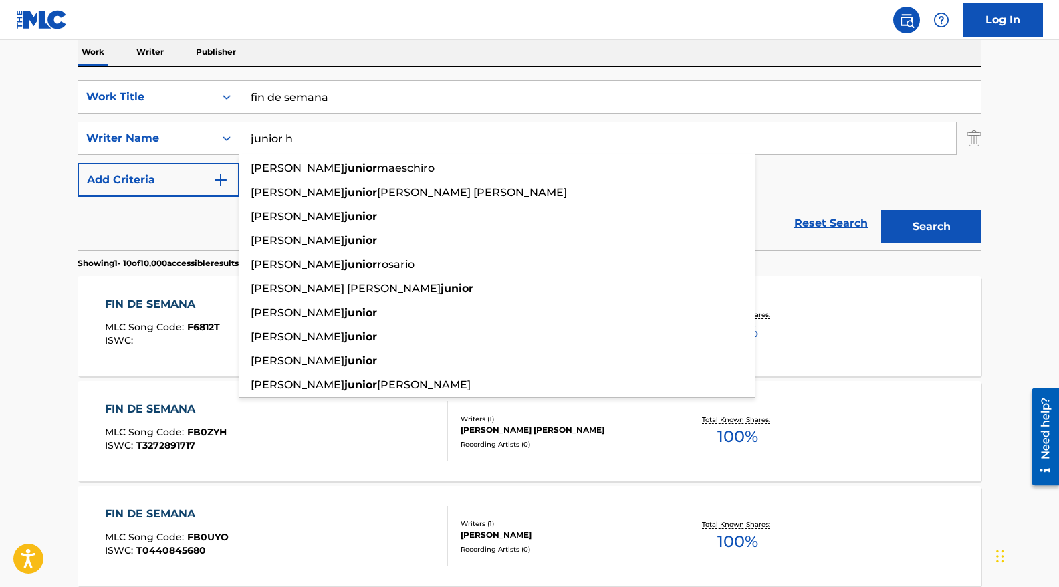
click at [882, 210] on button "Search" at bounding box center [932, 226] width 100 height 33
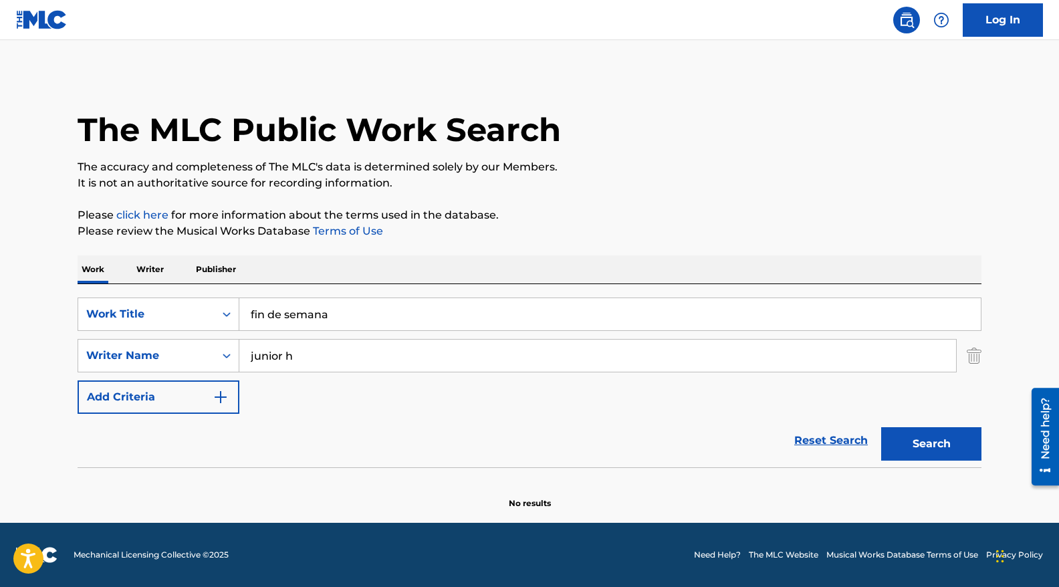
scroll to position [0, 0]
drag, startPoint x: 346, startPoint y: 362, endPoint x: 179, endPoint y: 358, distance: 166.6
click at [179, 358] on div "SearchWithCriteria2a1e7247-f2ad-4137-a2fd-9e246387f684 Writer Name [PERSON_NAME]" at bounding box center [530, 355] width 904 height 33
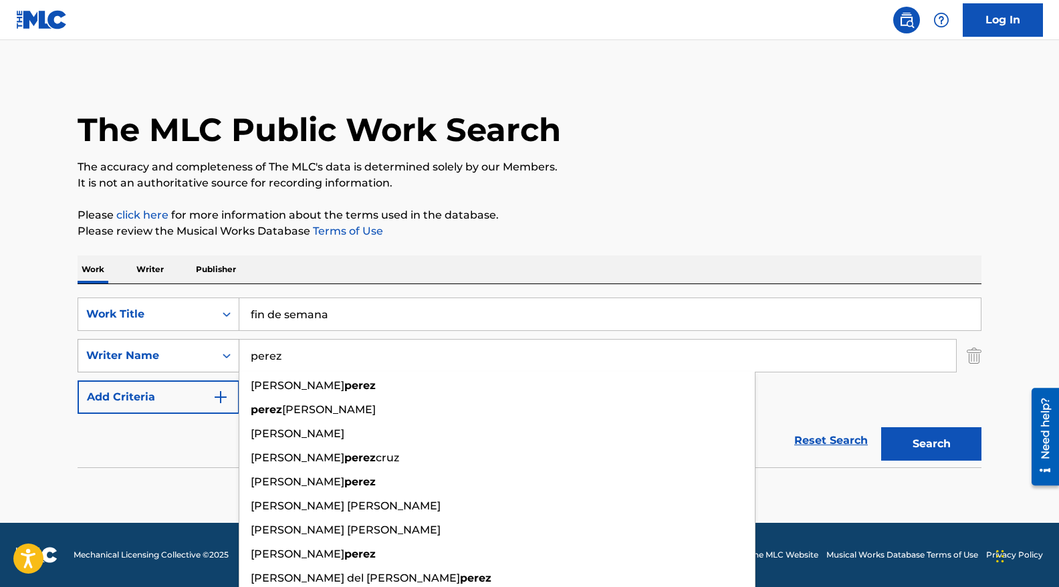
click at [882, 427] on button "Search" at bounding box center [932, 443] width 100 height 33
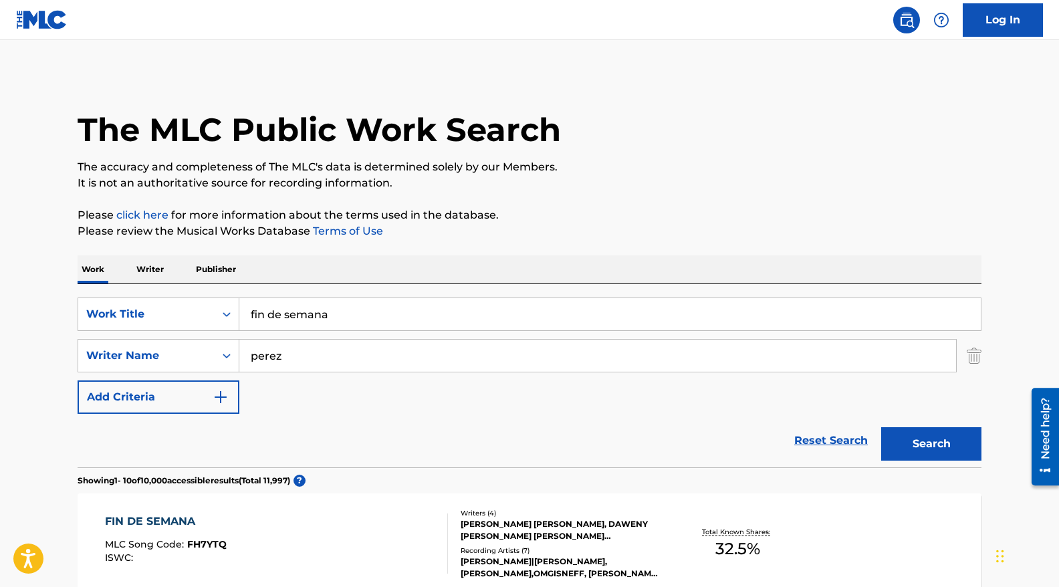
click at [253, 361] on input "perez" at bounding box center [597, 356] width 717 height 32
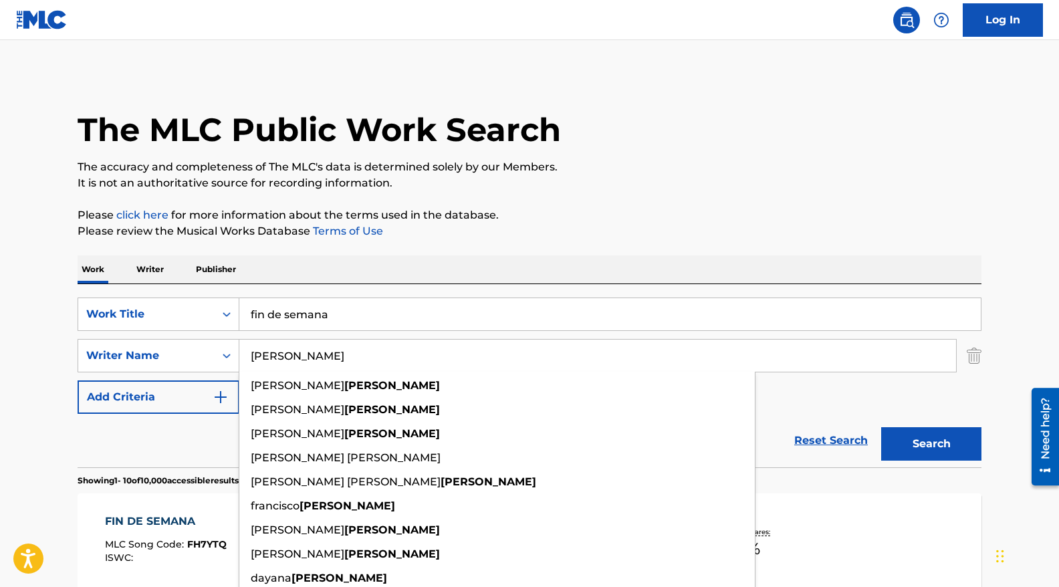
type input "[PERSON_NAME]"
click at [882, 427] on button "Search" at bounding box center [932, 443] width 100 height 33
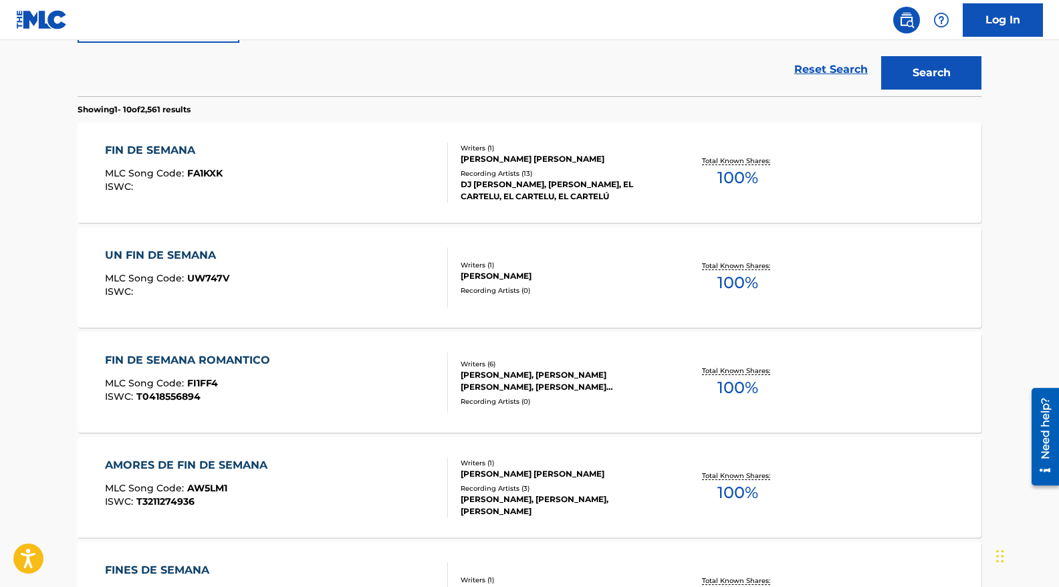
scroll to position [348, 0]
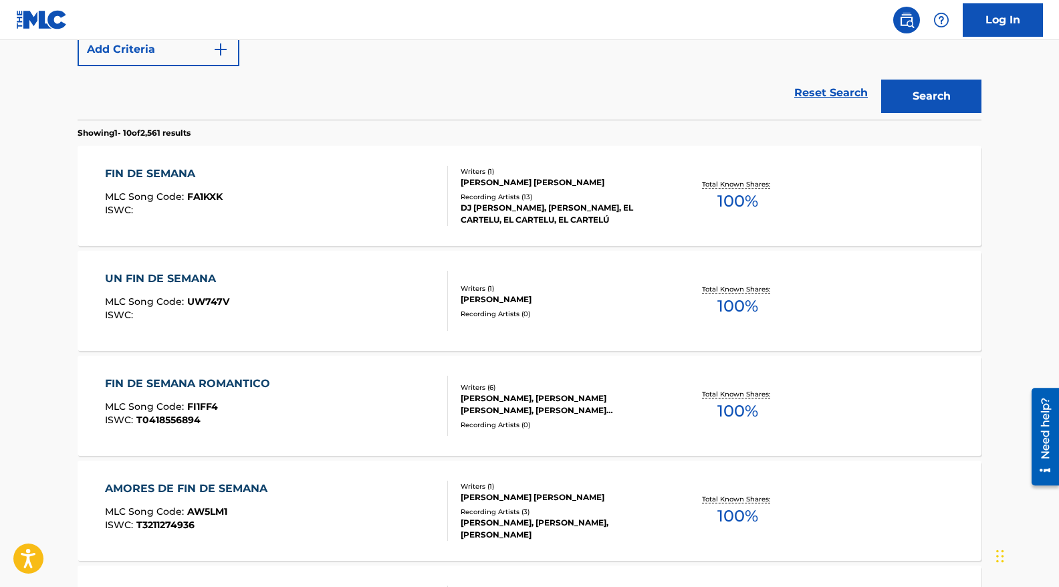
click at [303, 294] on div "UN FIN DE SEMANA MLC Song Code : UW747V ISWC :" at bounding box center [277, 301] width 344 height 60
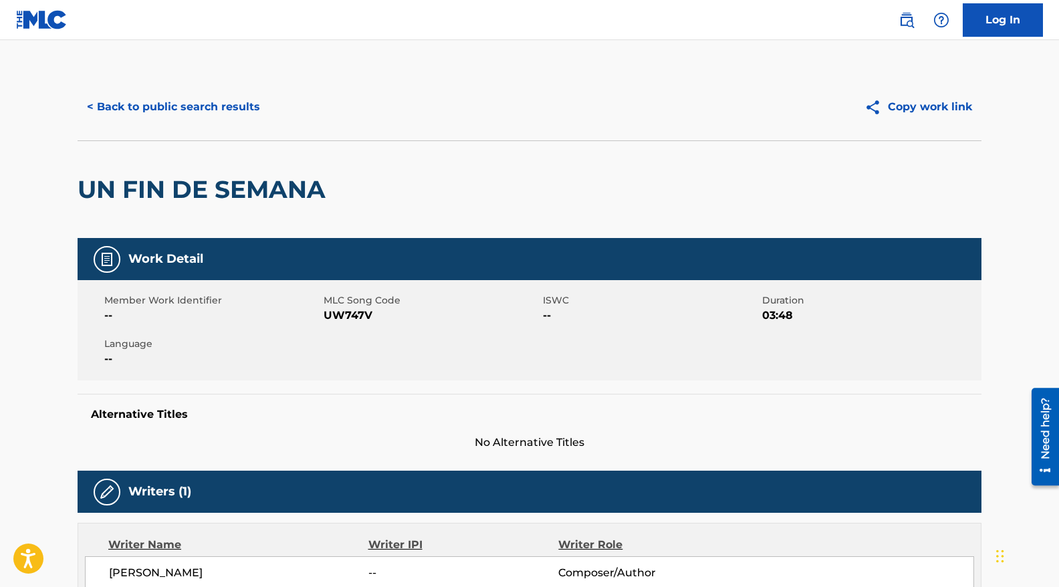
click at [205, 84] on div "< Back to public search results Copy work link" at bounding box center [530, 107] width 904 height 67
click at [205, 107] on button "< Back to public search results" at bounding box center [174, 106] width 192 height 33
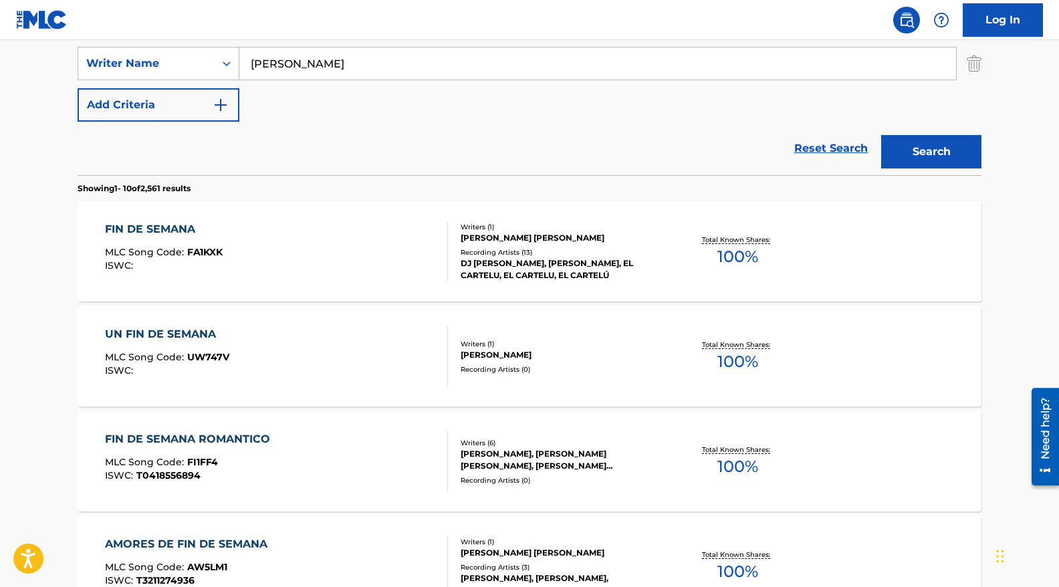
scroll to position [288, 0]
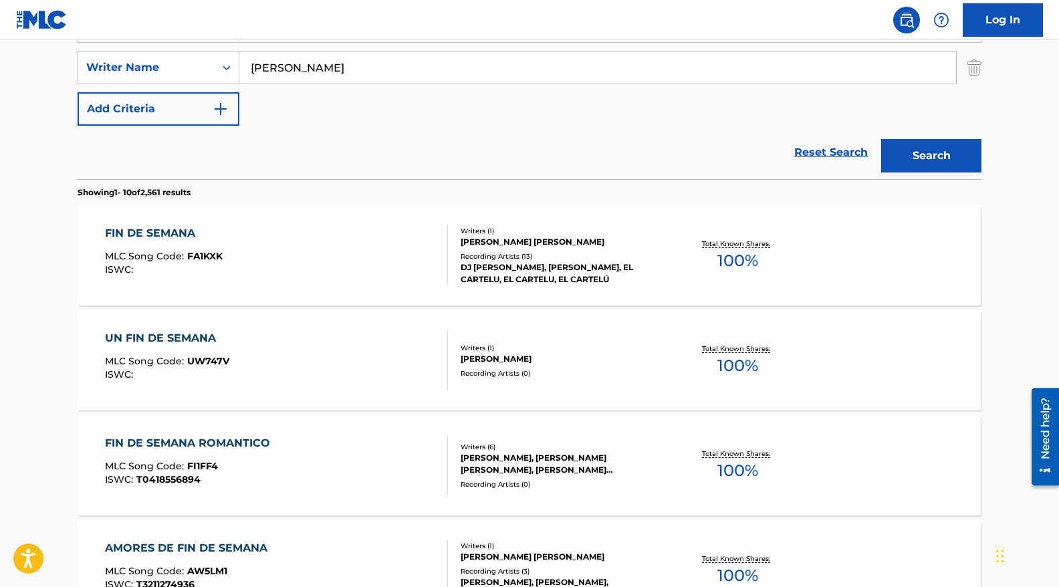
click at [297, 268] on div "FIN DE SEMANA MLC Song Code : FA1KXK ISWC :" at bounding box center [277, 255] width 344 height 60
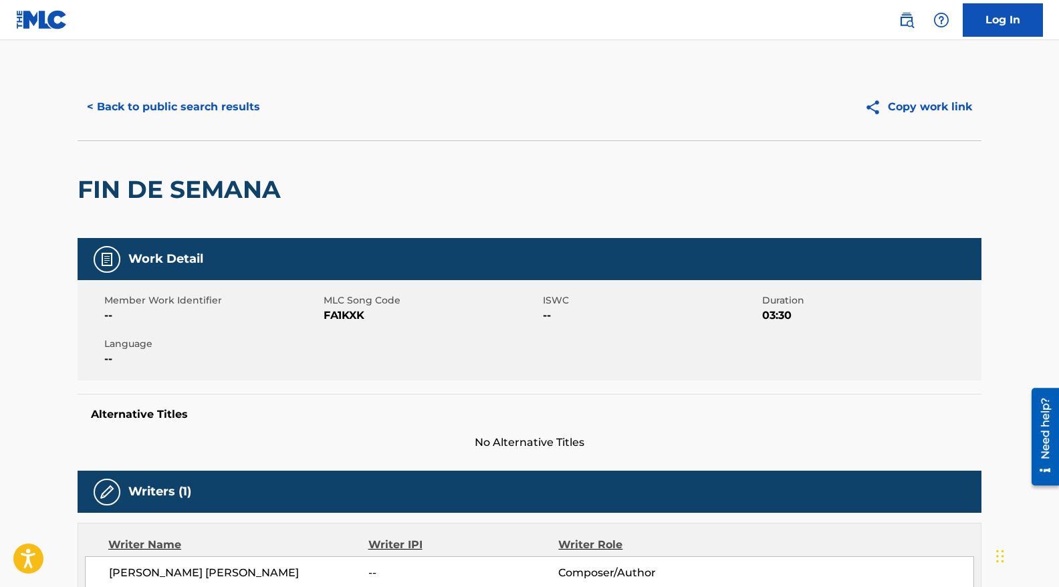
click at [223, 101] on button "< Back to public search results" at bounding box center [174, 106] width 192 height 33
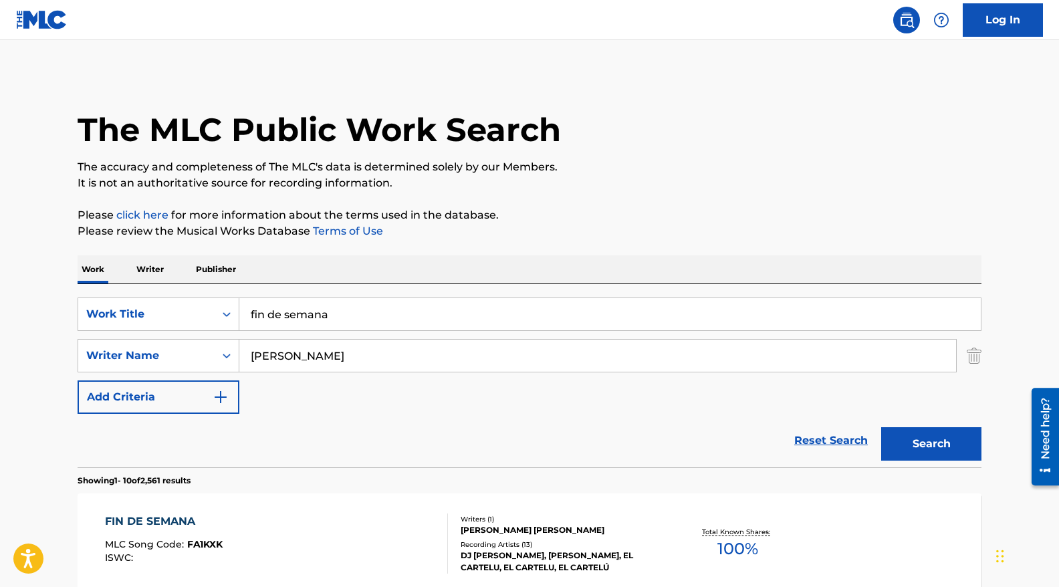
scroll to position [288, 0]
